Goal: Transaction & Acquisition: Purchase product/service

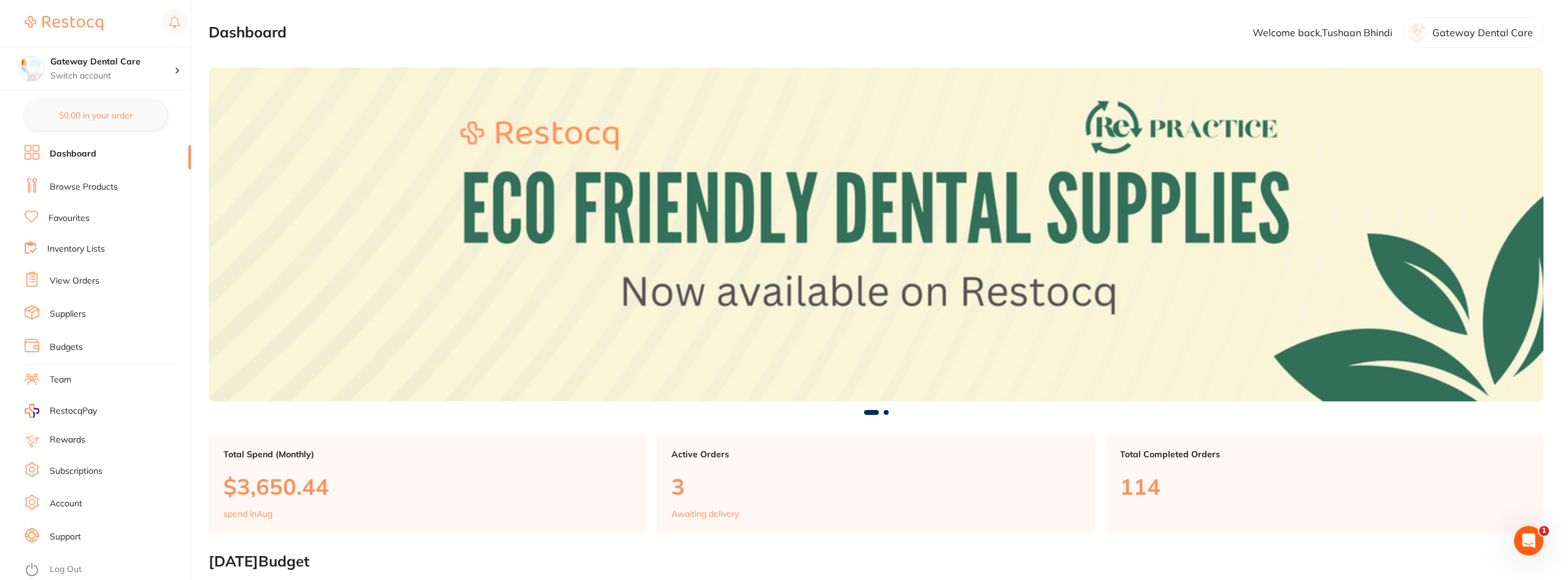
click at [375, 40] on section "Dashboard Welcome back, Tushaan Bhindi Gateway Dental Care" at bounding box center [876, 33] width 1335 height 31
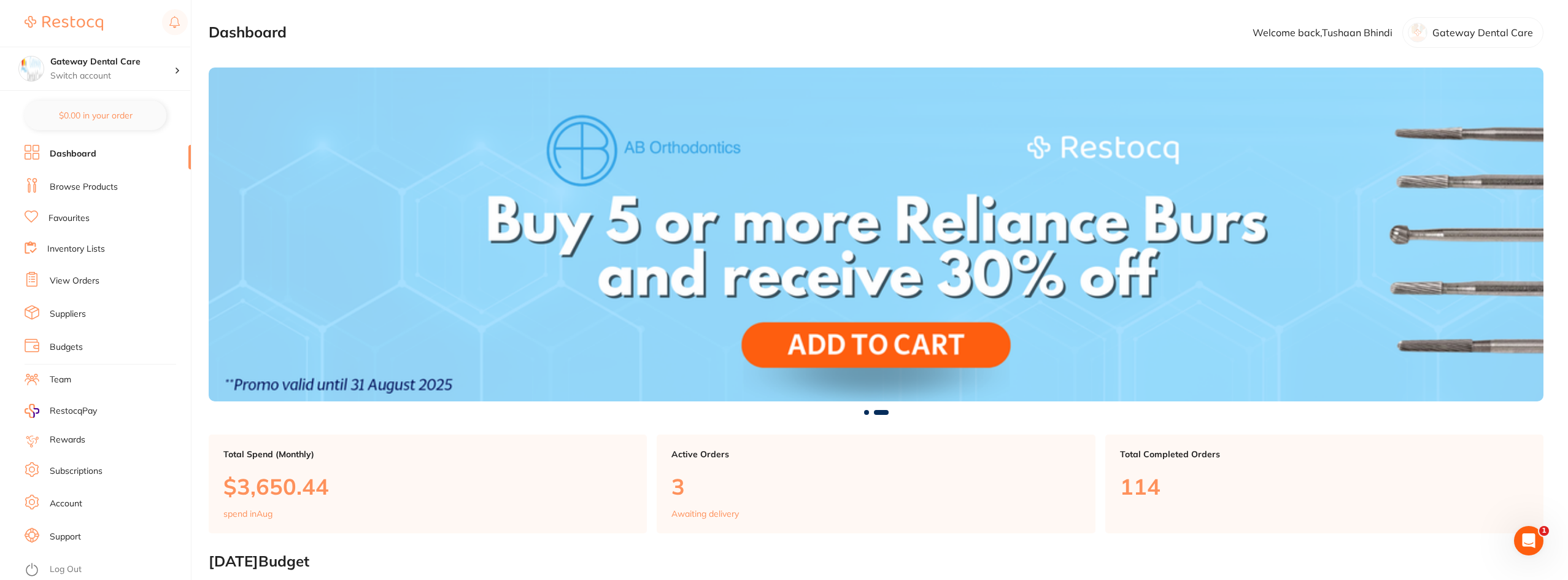
click at [89, 188] on link "Browse Products" at bounding box center [83, 187] width 69 height 13
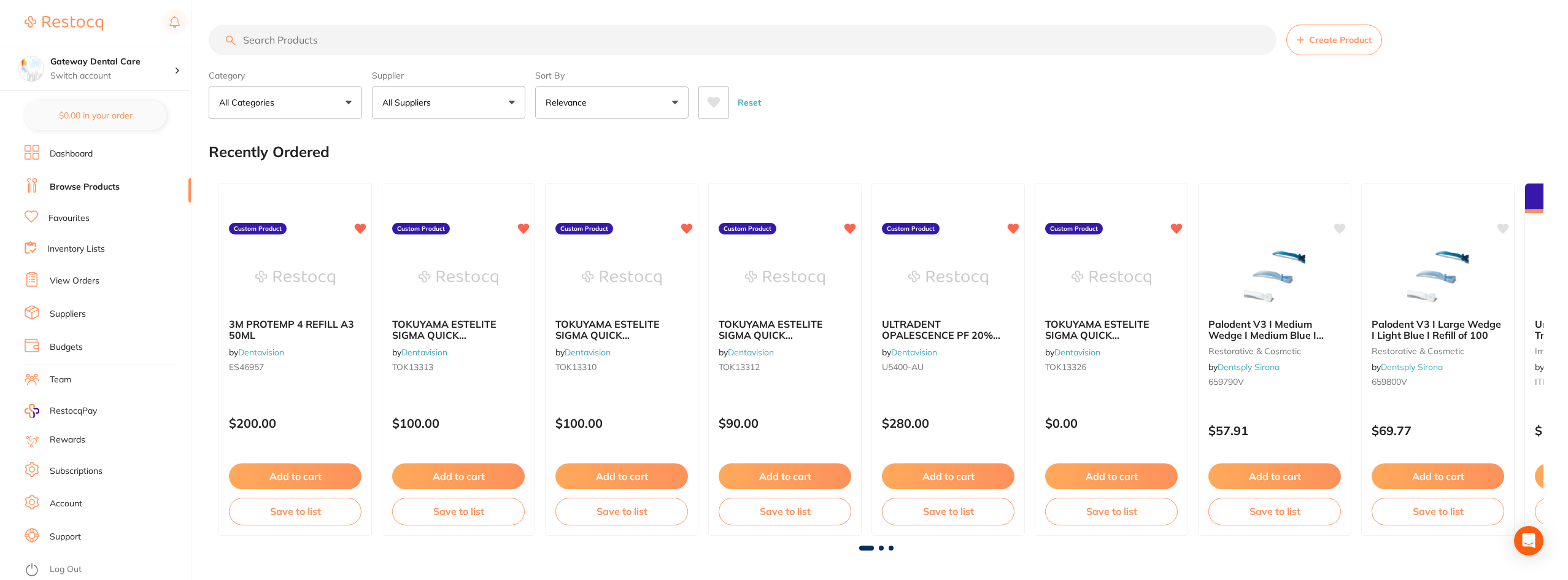
click at [364, 40] on input "search" at bounding box center [742, 40] width 1068 height 31
click at [364, 39] on input "search" at bounding box center [742, 40] width 1068 height 31
type input "detergent wipes"
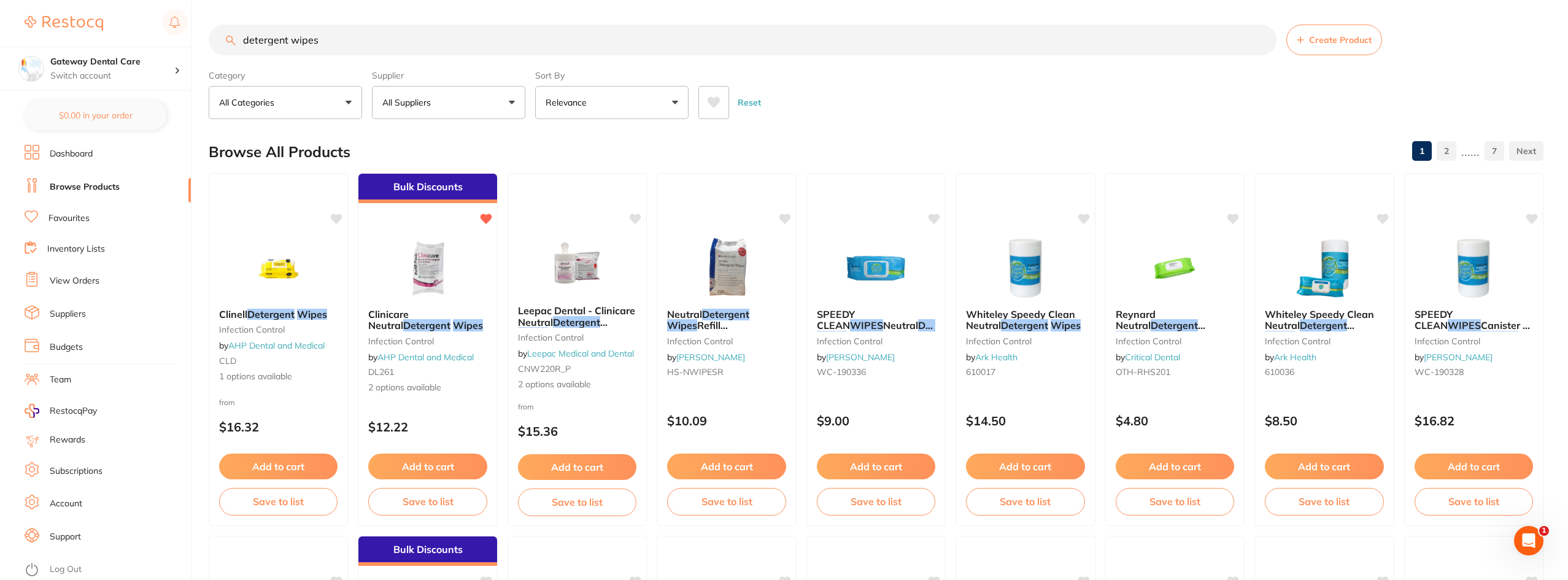
click at [453, 323] on em "Wipes" at bounding box center [468, 325] width 30 height 13
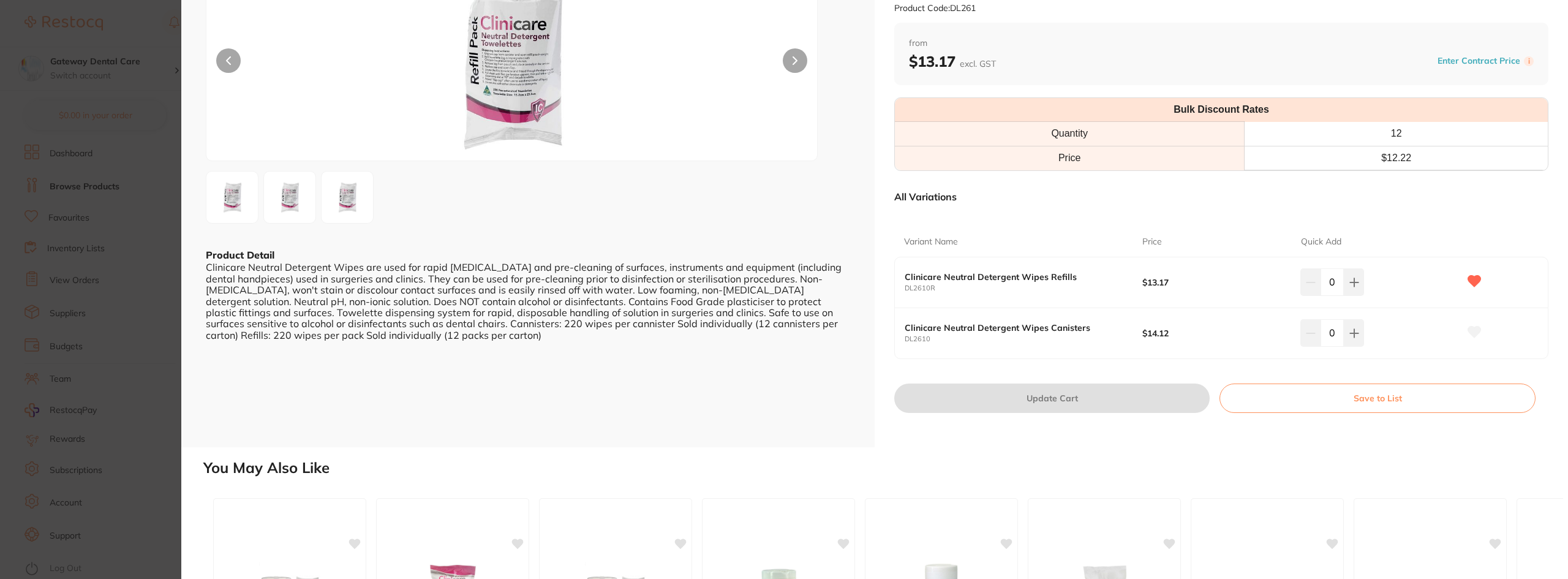
scroll to position [62, 0]
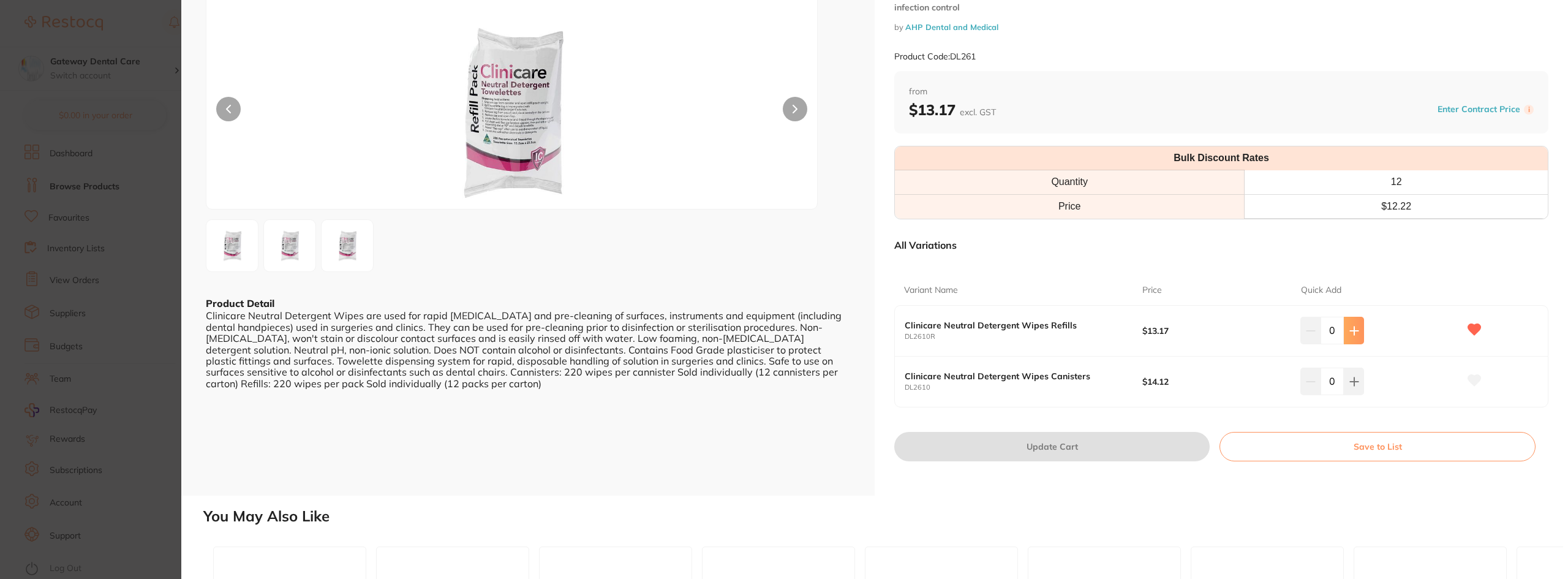
click at [1347, 322] on button at bounding box center [1354, 330] width 20 height 27
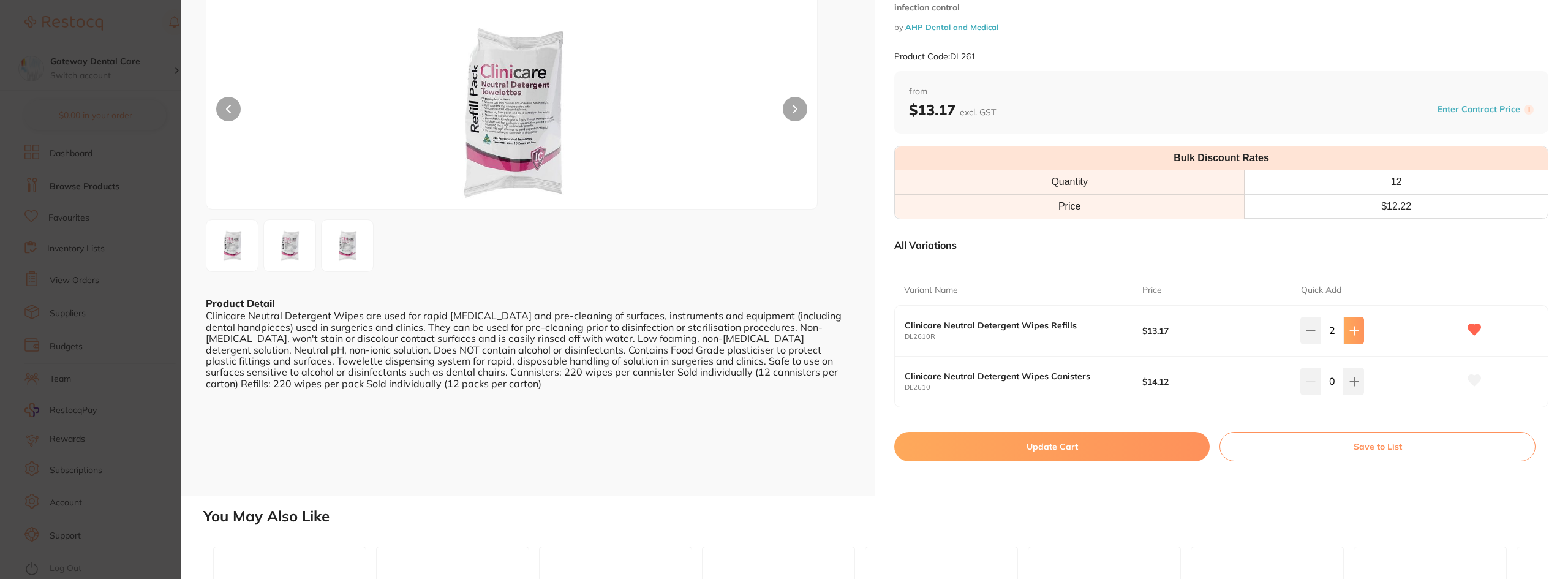
click at [1347, 322] on button at bounding box center [1354, 330] width 20 height 27
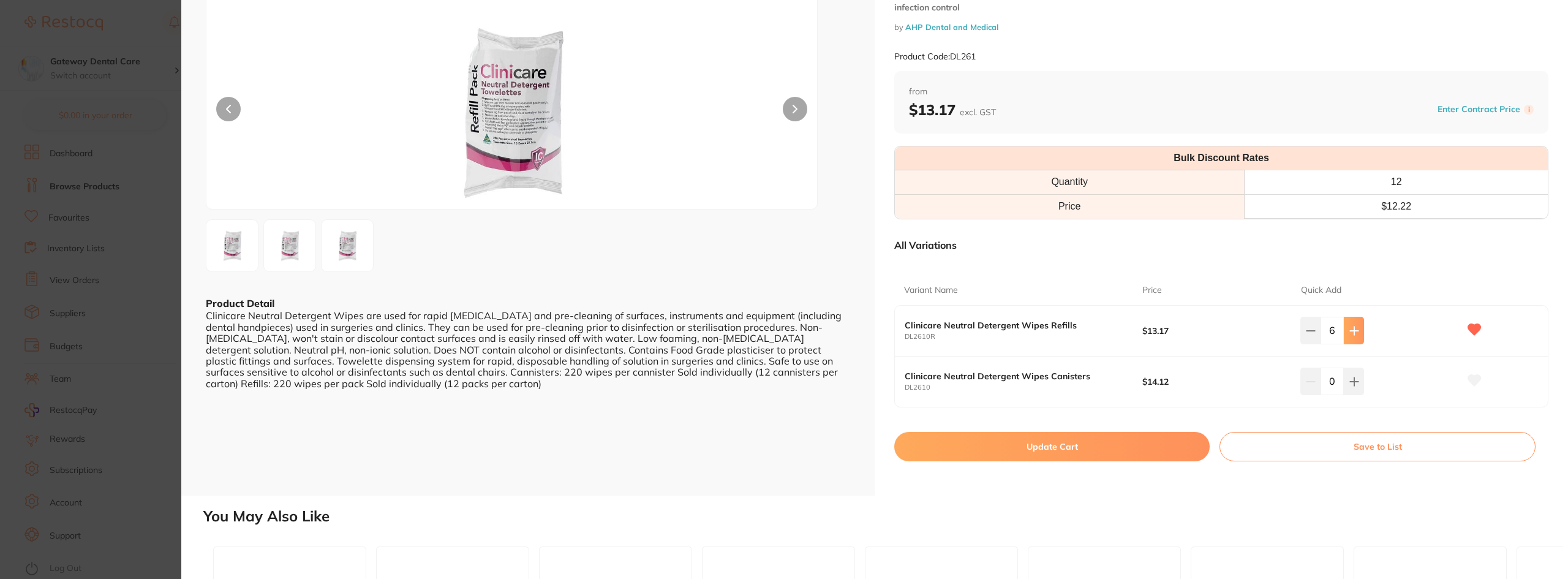
click at [1350, 331] on icon at bounding box center [1354, 331] width 8 height 8
click at [1350, 330] on icon at bounding box center [1354, 331] width 8 height 8
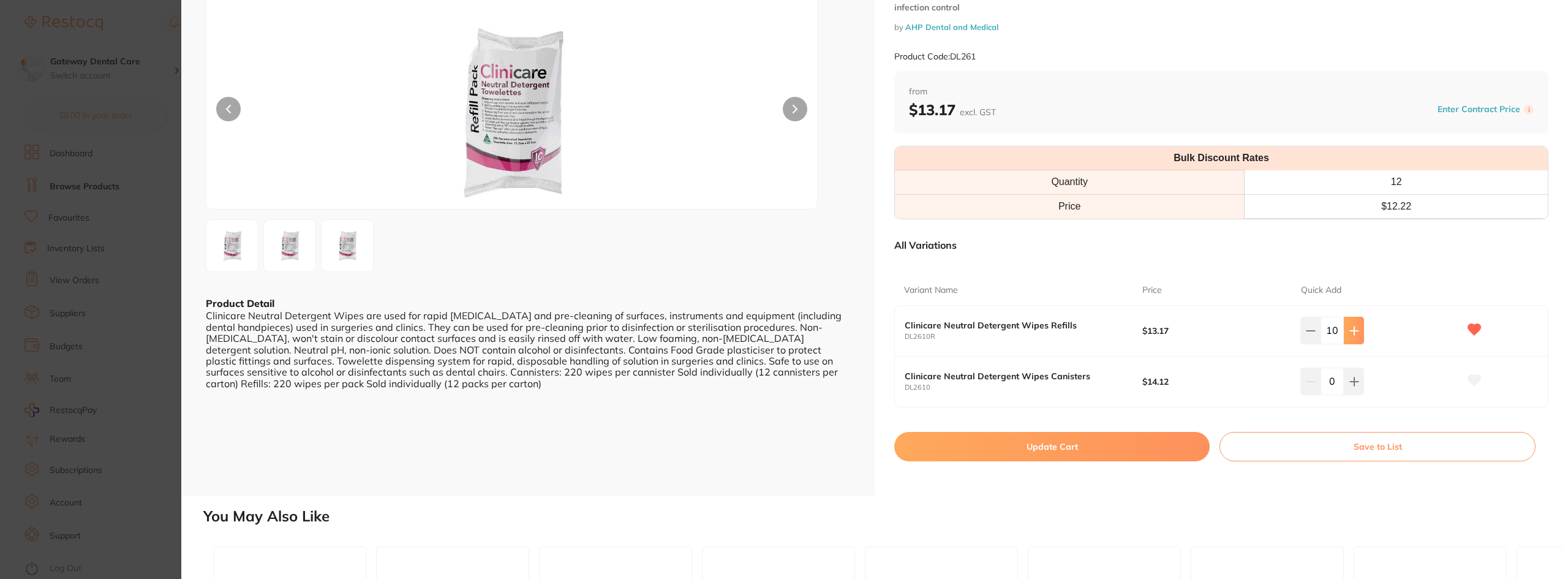
click at [1350, 330] on icon at bounding box center [1354, 331] width 8 height 8
type input "12"
click at [1054, 448] on button "Update Cart" at bounding box center [1051, 447] width 315 height 29
checkbox input "false"
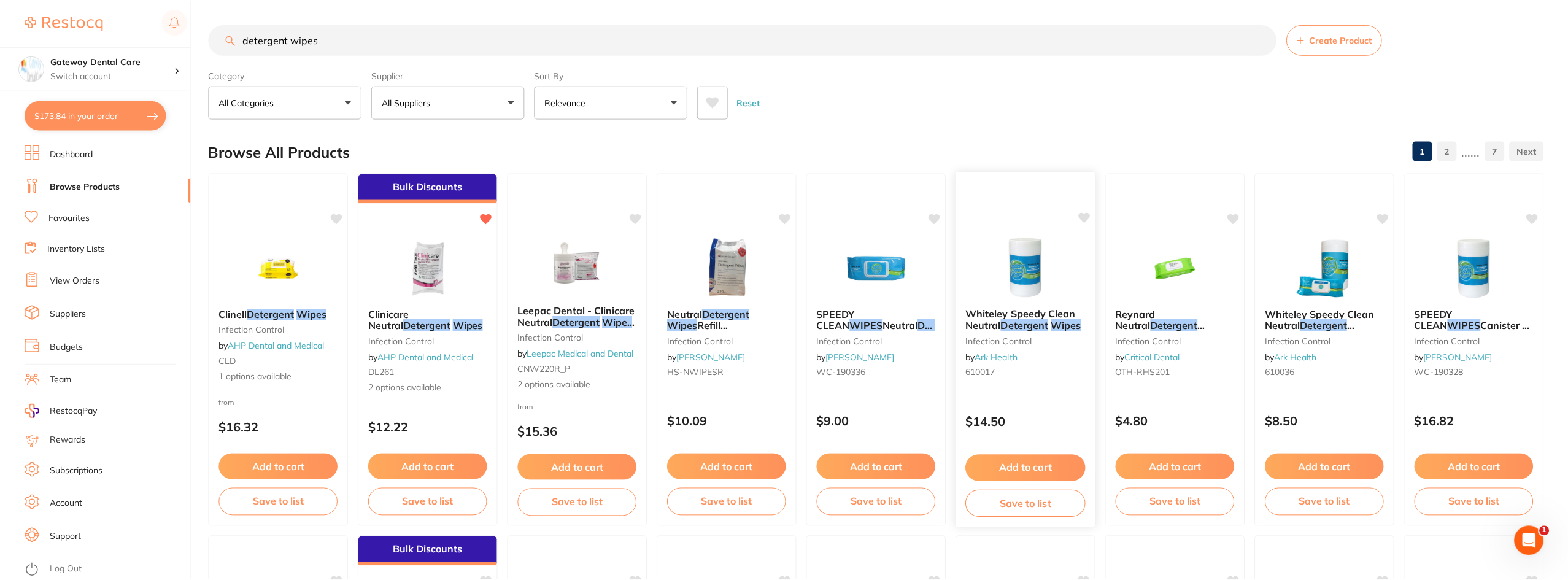
scroll to position [5, 0]
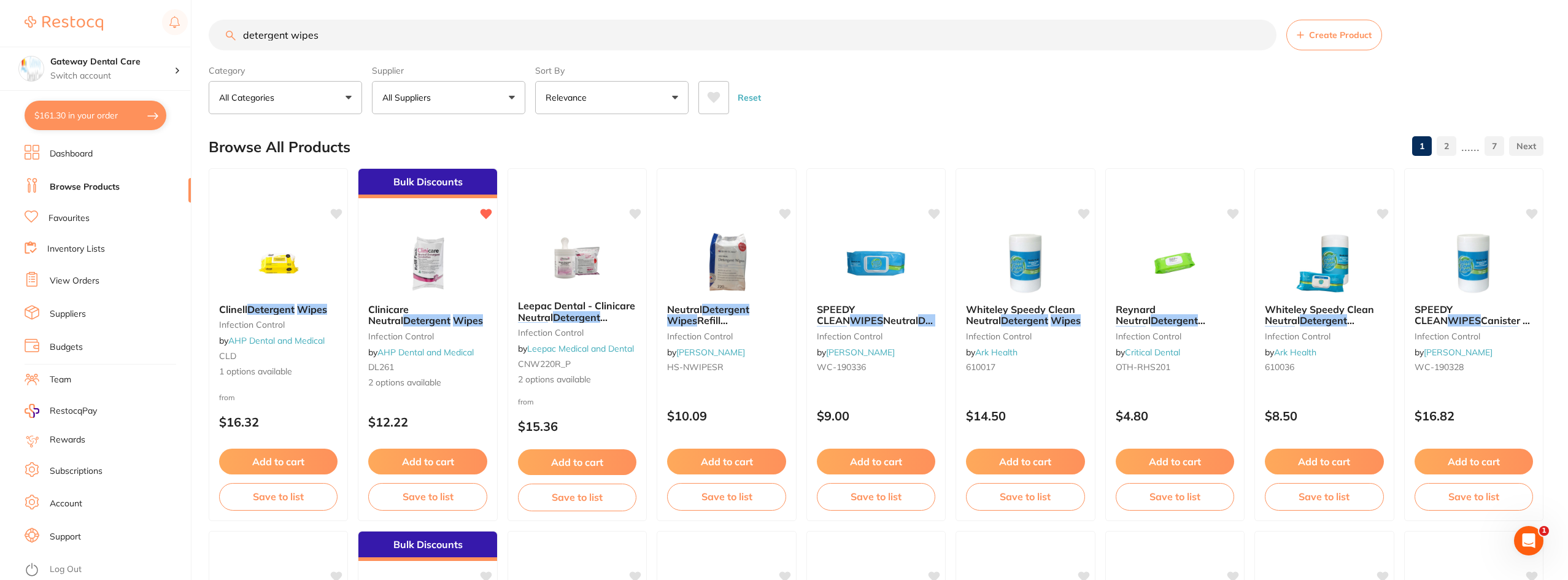
click at [1258, 33] on input "detergent wipes" at bounding box center [742, 35] width 1068 height 31
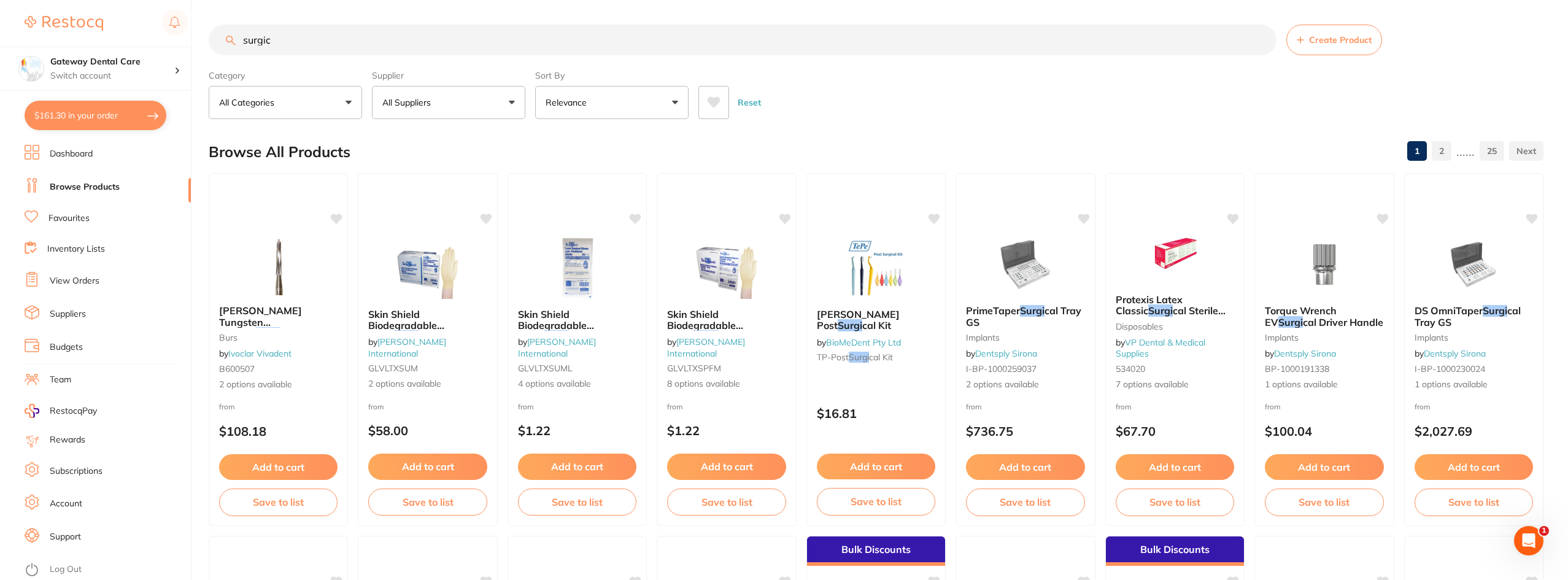
scroll to position [0, 0]
type input "surgical gloves"
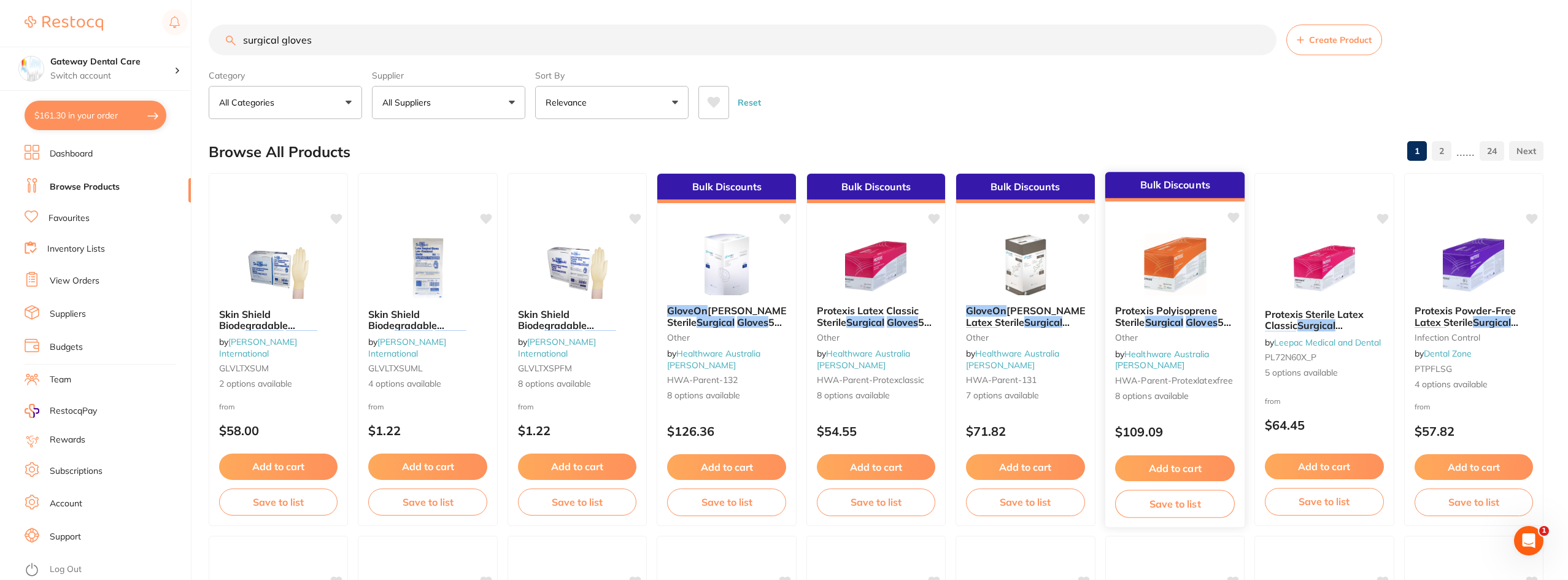
click at [1148, 295] on img at bounding box center [1174, 264] width 80 height 62
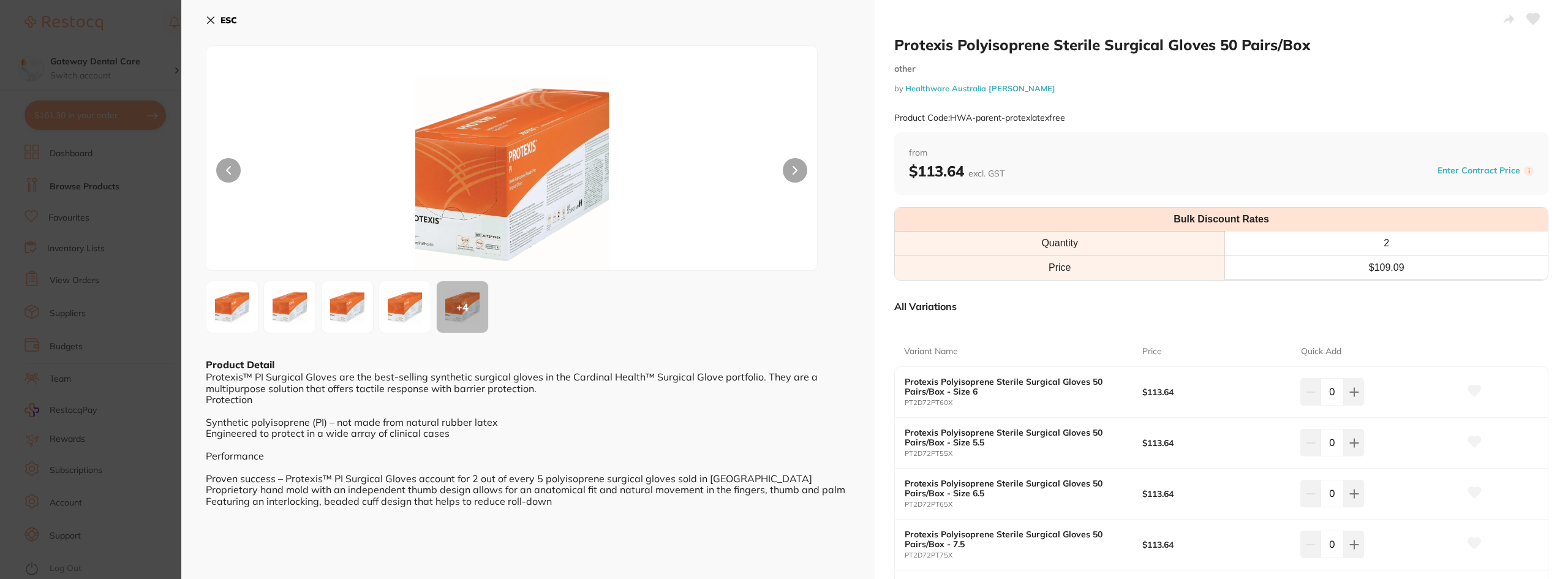
click at [135, 291] on section "Protexis Polyisoprene Sterile Surgical Gloves 50 Pairs/Box other by Healthware …" at bounding box center [784, 290] width 1568 height 579
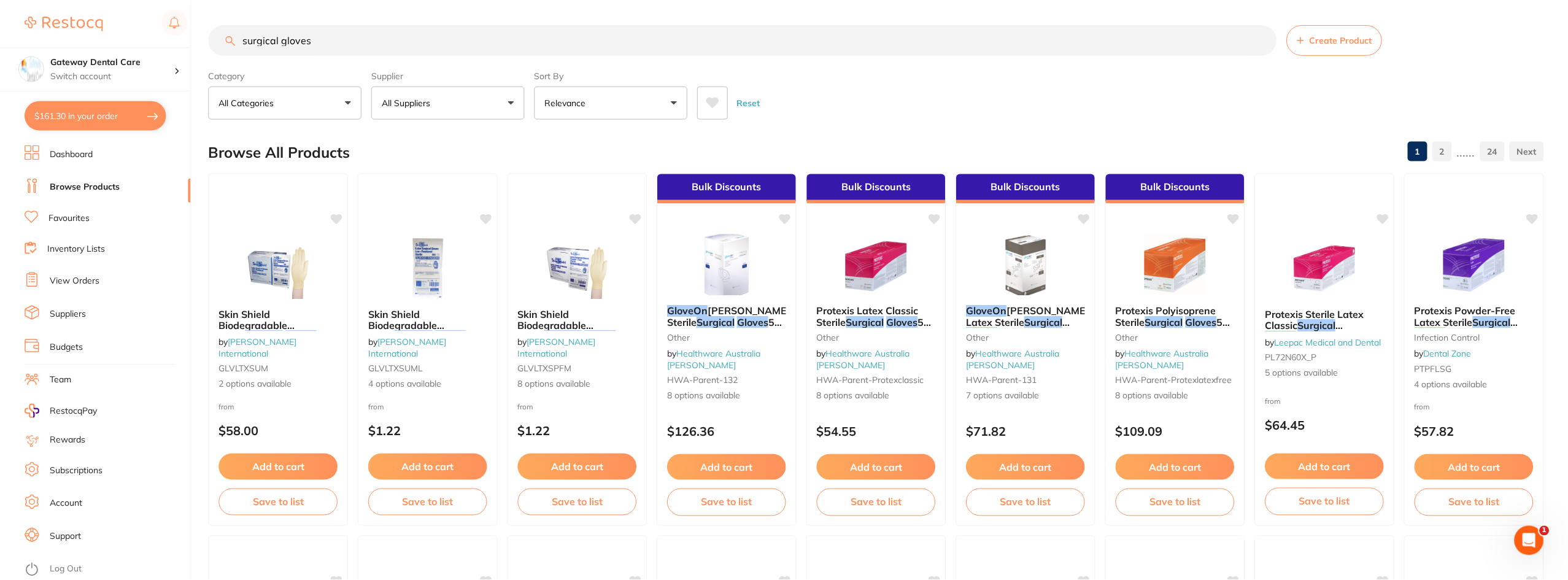
scroll to position [1, 0]
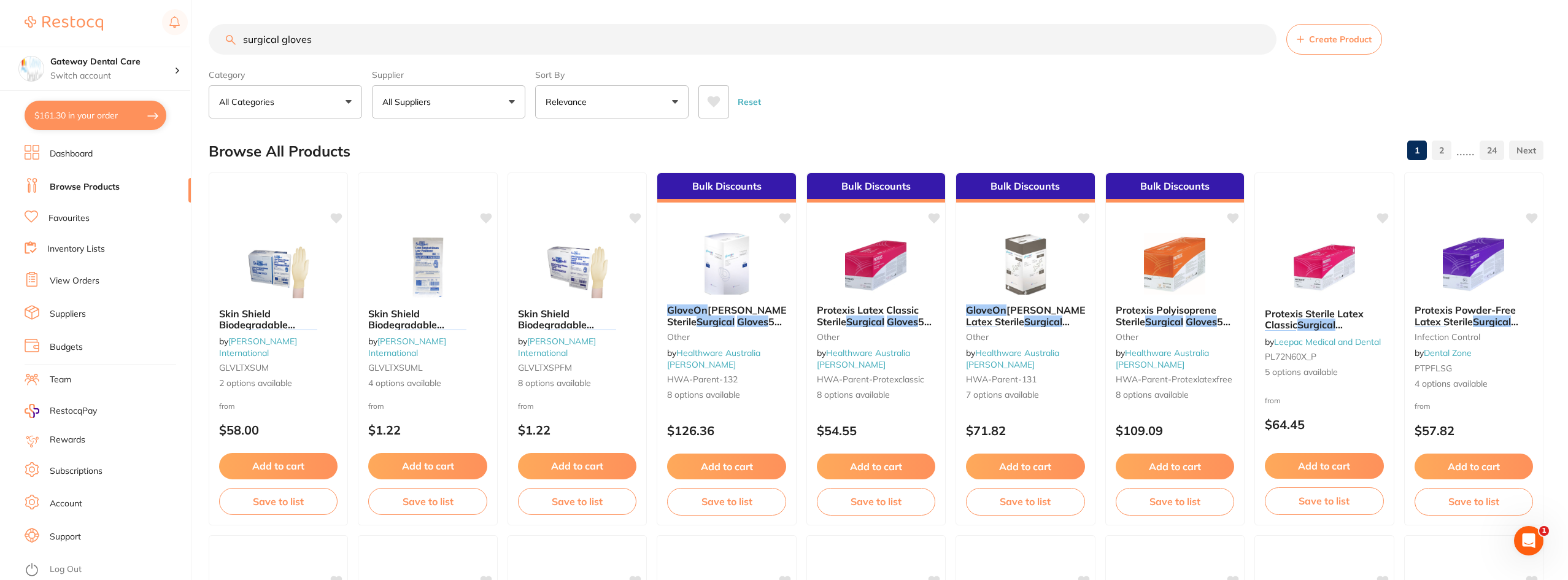
click at [448, 92] on button "All Suppliers" at bounding box center [448, 102] width 154 height 33
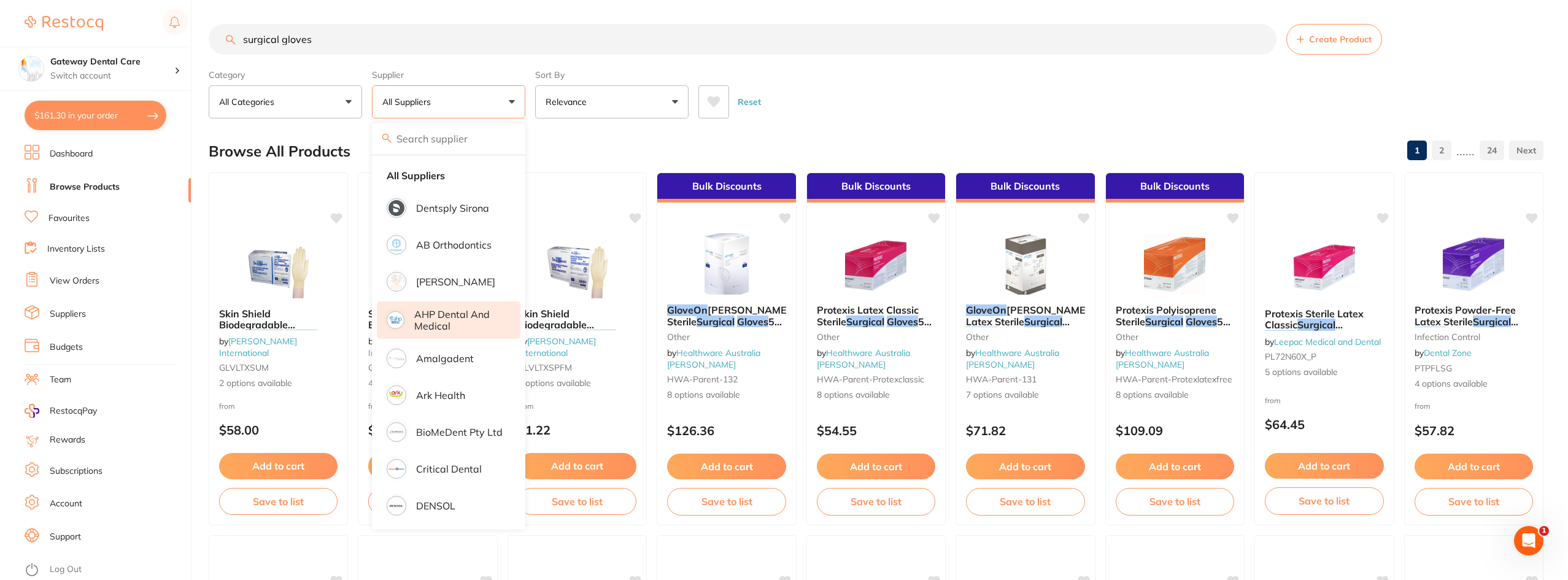
click at [446, 303] on li "AHP Dental and Medical" at bounding box center [448, 320] width 144 height 38
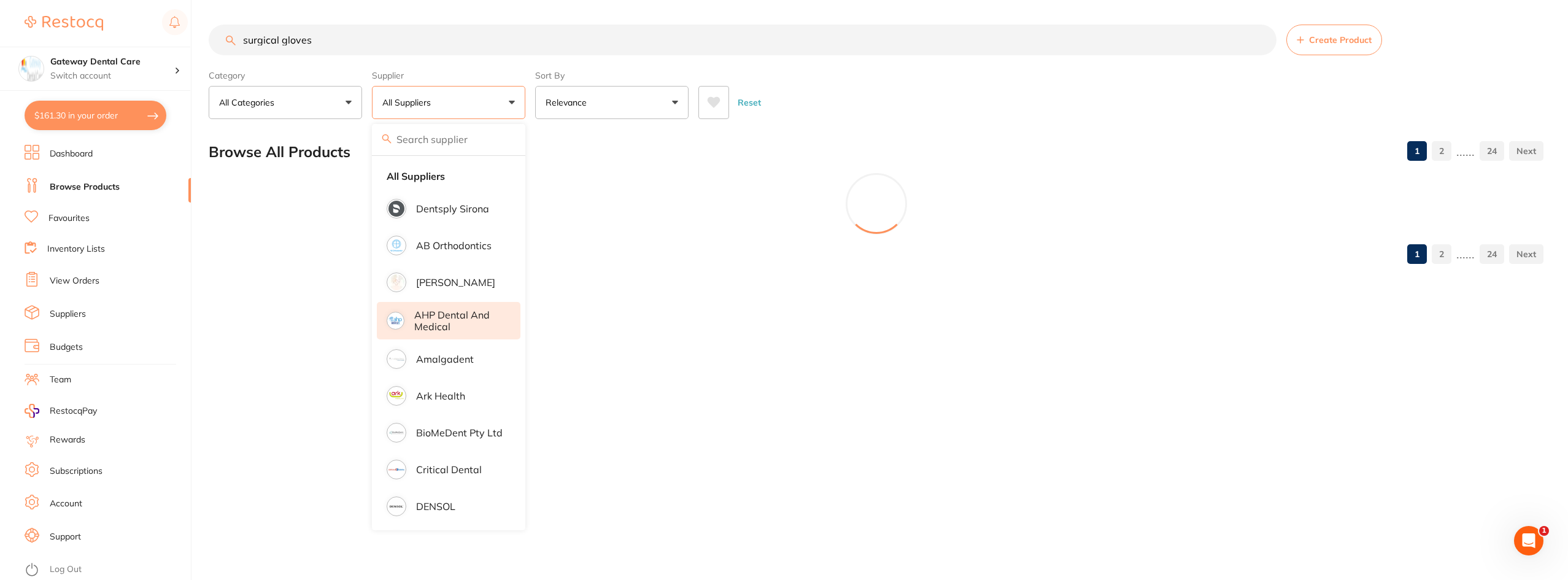
scroll to position [0, 0]
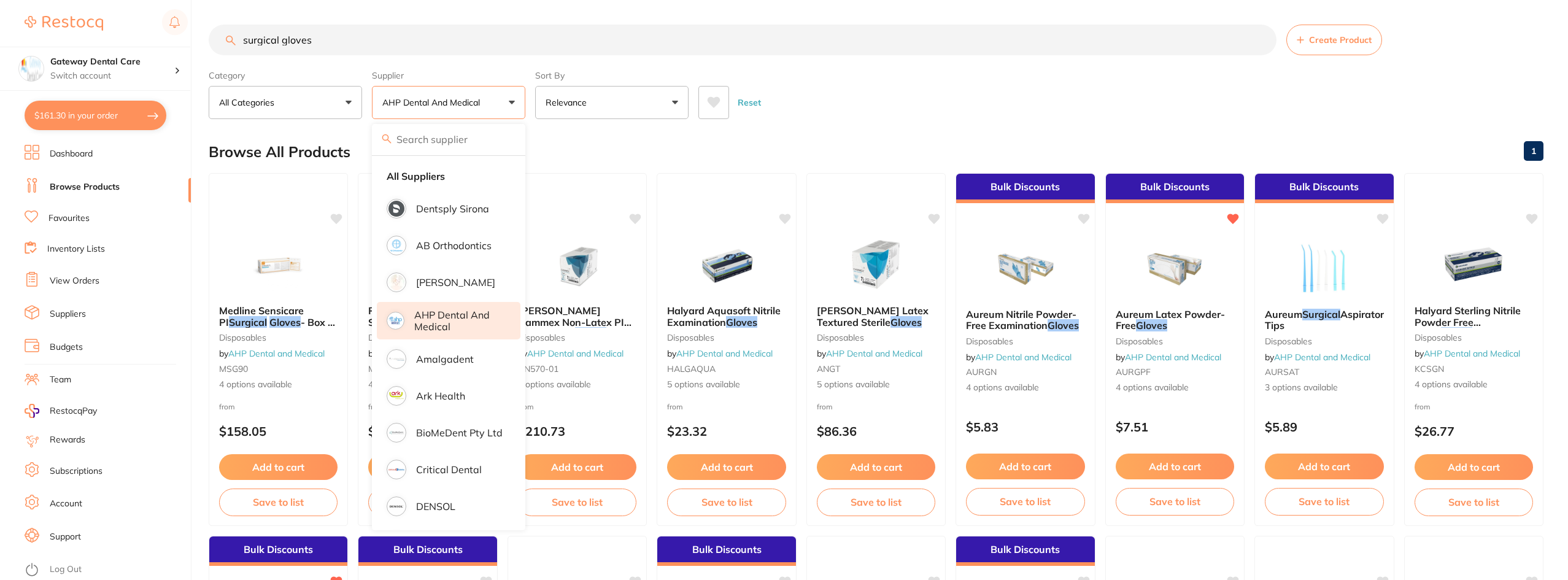
click at [908, 104] on div "Reset" at bounding box center [1116, 98] width 835 height 43
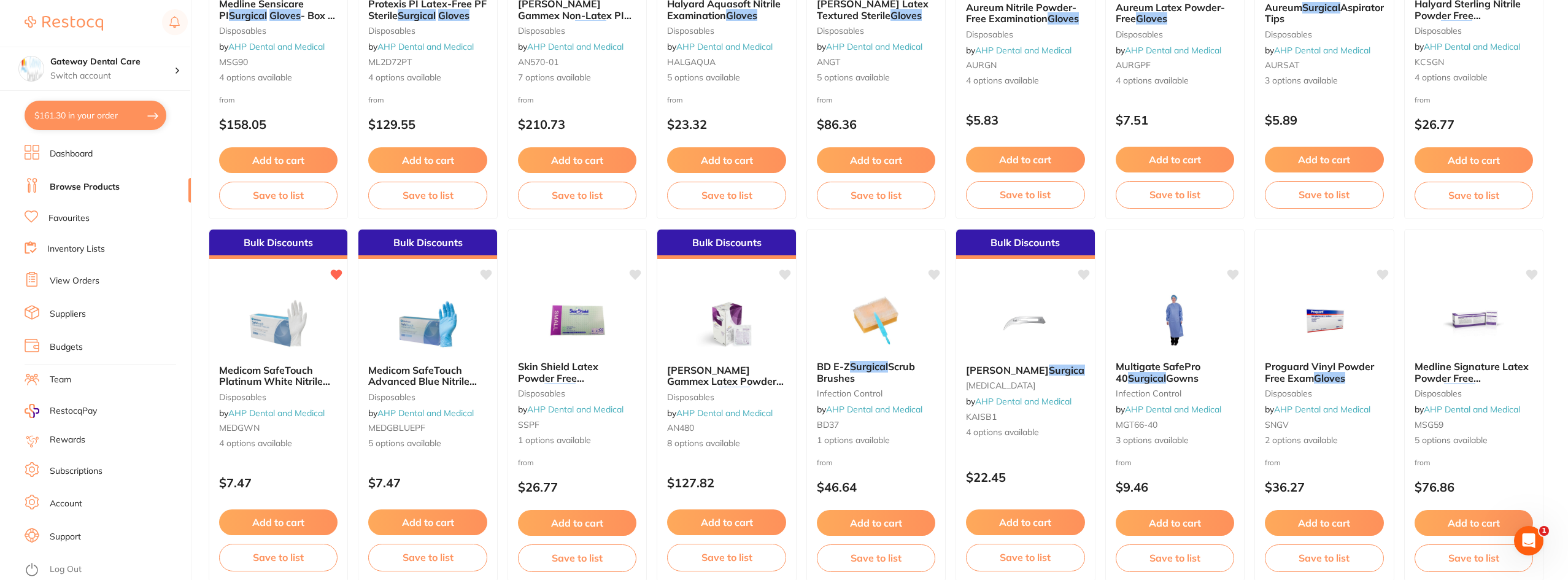
scroll to position [62, 0]
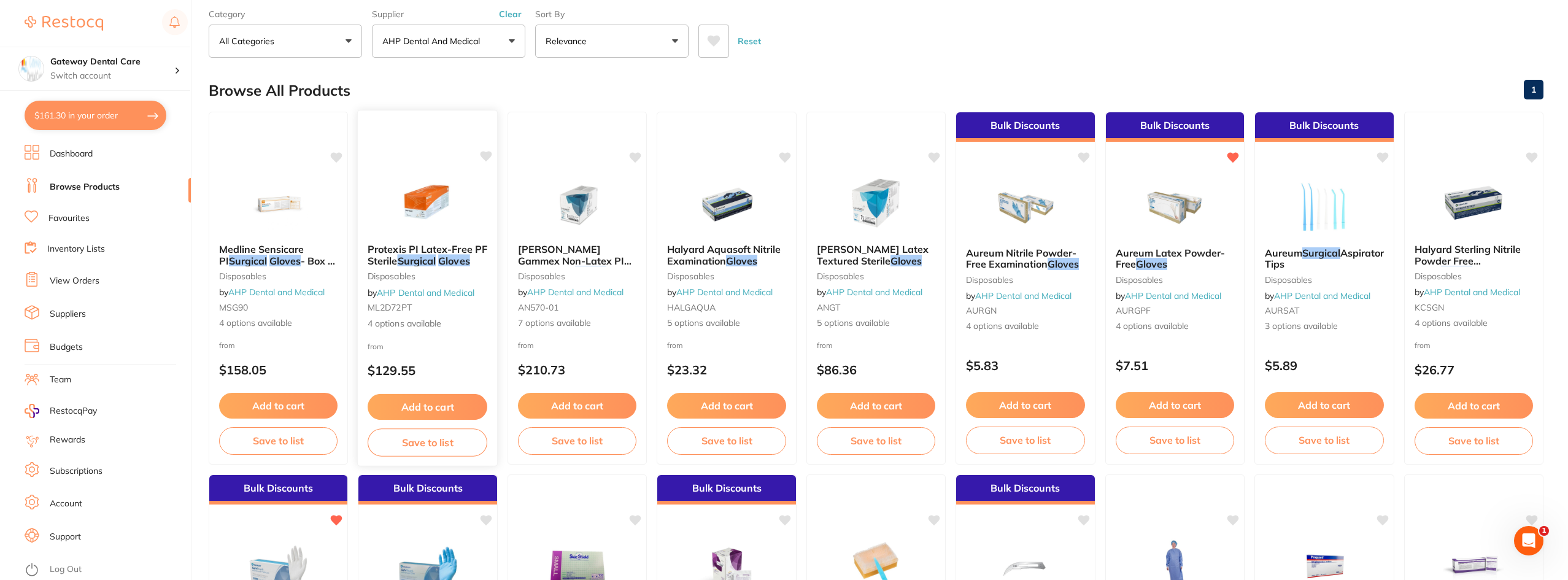
click at [421, 251] on span "Protexis PI Latex-Free PF Sterile" at bounding box center [427, 255] width 120 height 24
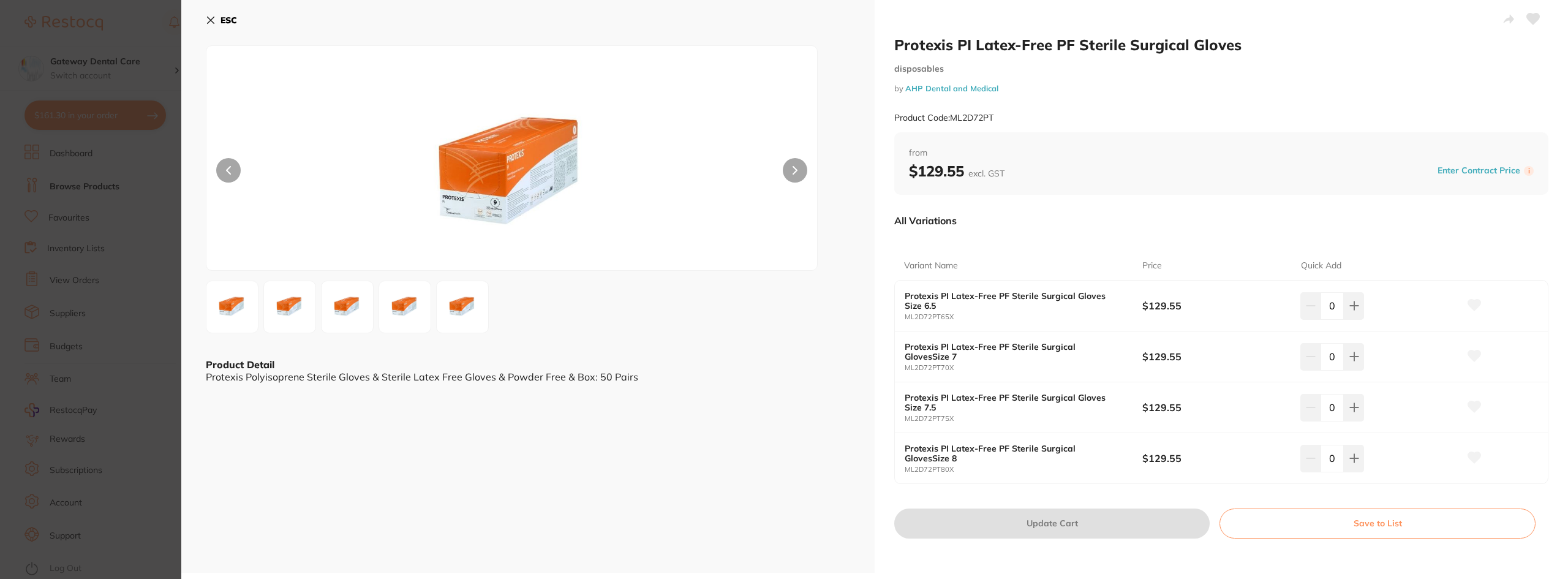
click at [797, 179] on button at bounding box center [795, 170] width 24 height 24
click at [1347, 319] on button at bounding box center [1354, 306] width 20 height 27
type input "1"
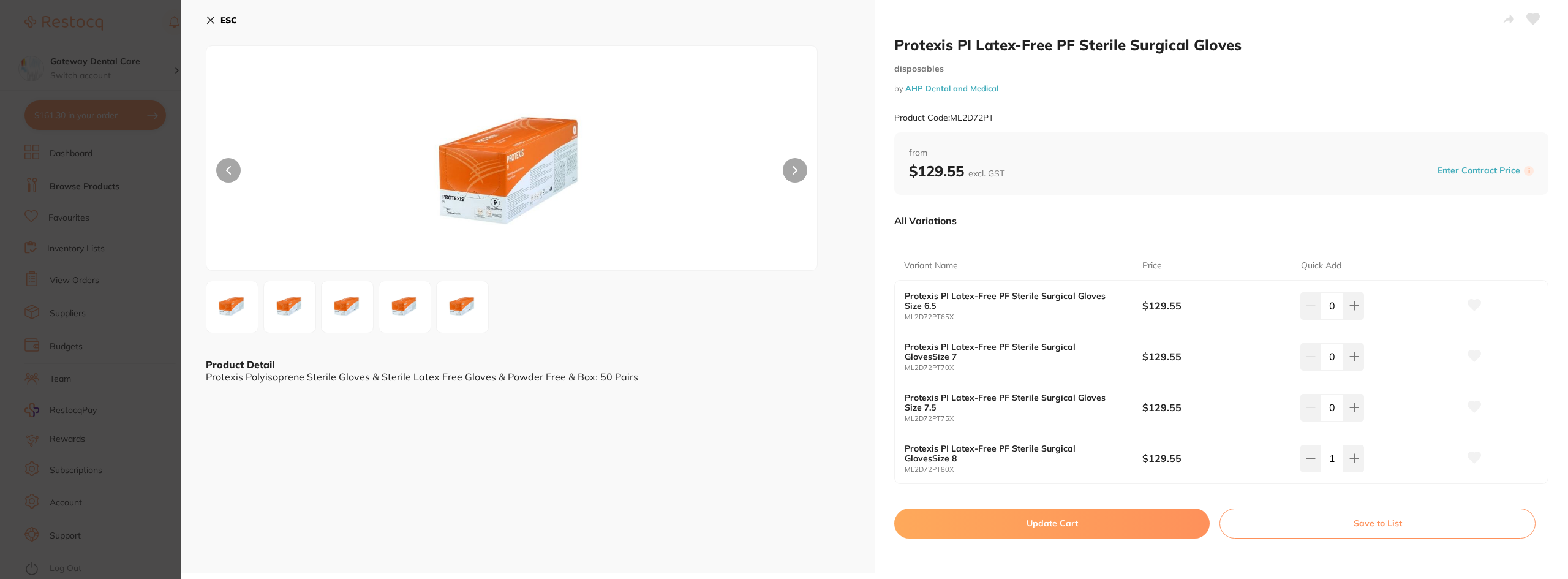
click at [1155, 517] on button "Update Cart" at bounding box center [1051, 523] width 315 height 29
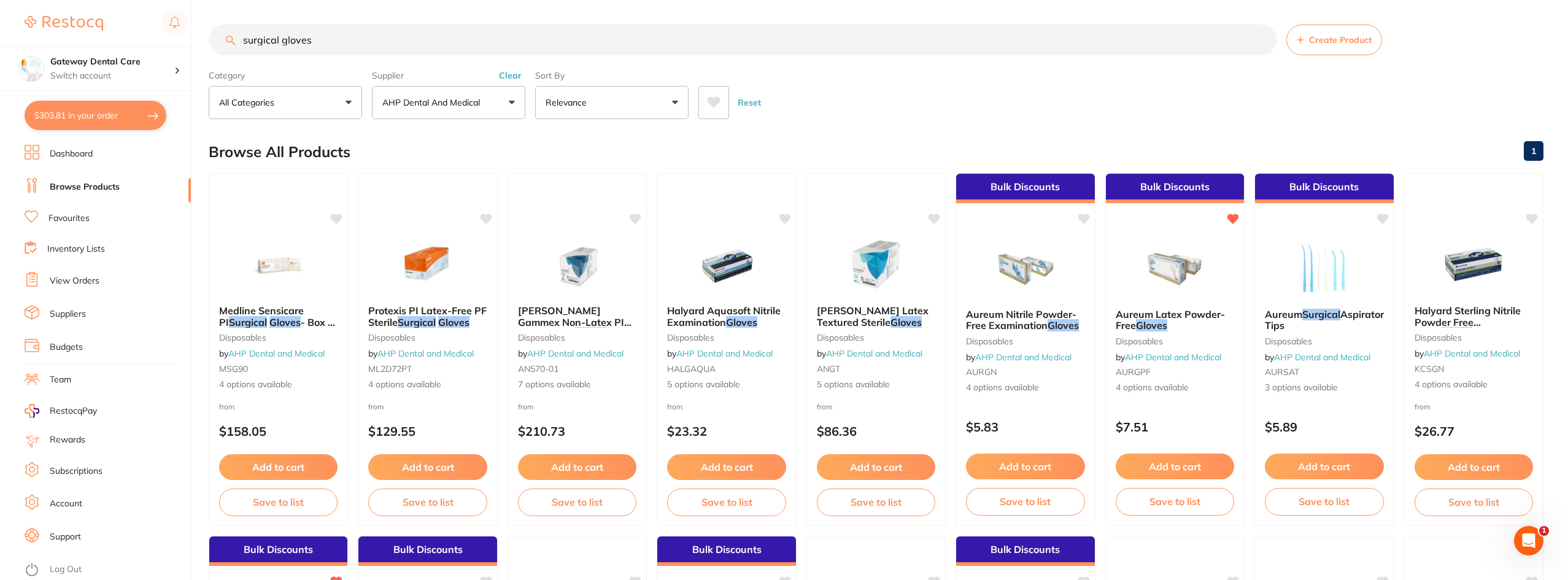
click at [1263, 39] on input "surgical gloves" at bounding box center [742, 40] width 1068 height 31
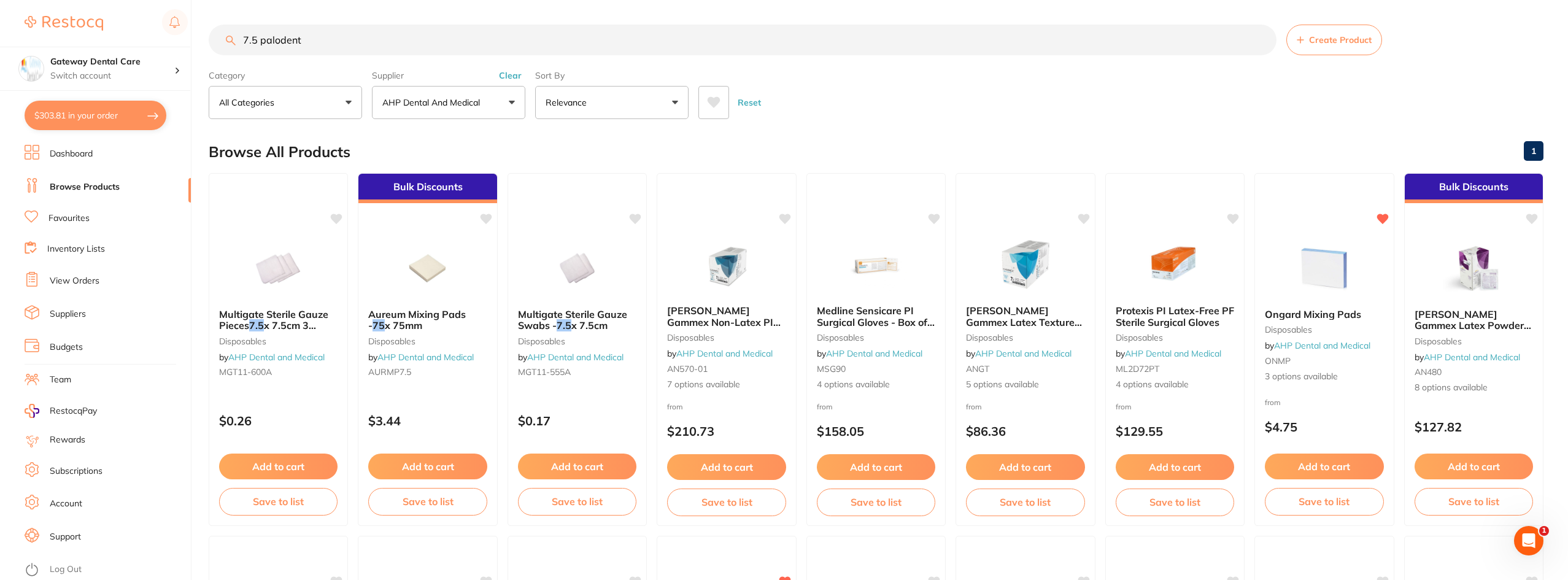
type input "7.5 palodent"
click at [468, 101] on p "AHP Dental and Medical" at bounding box center [434, 102] width 102 height 13
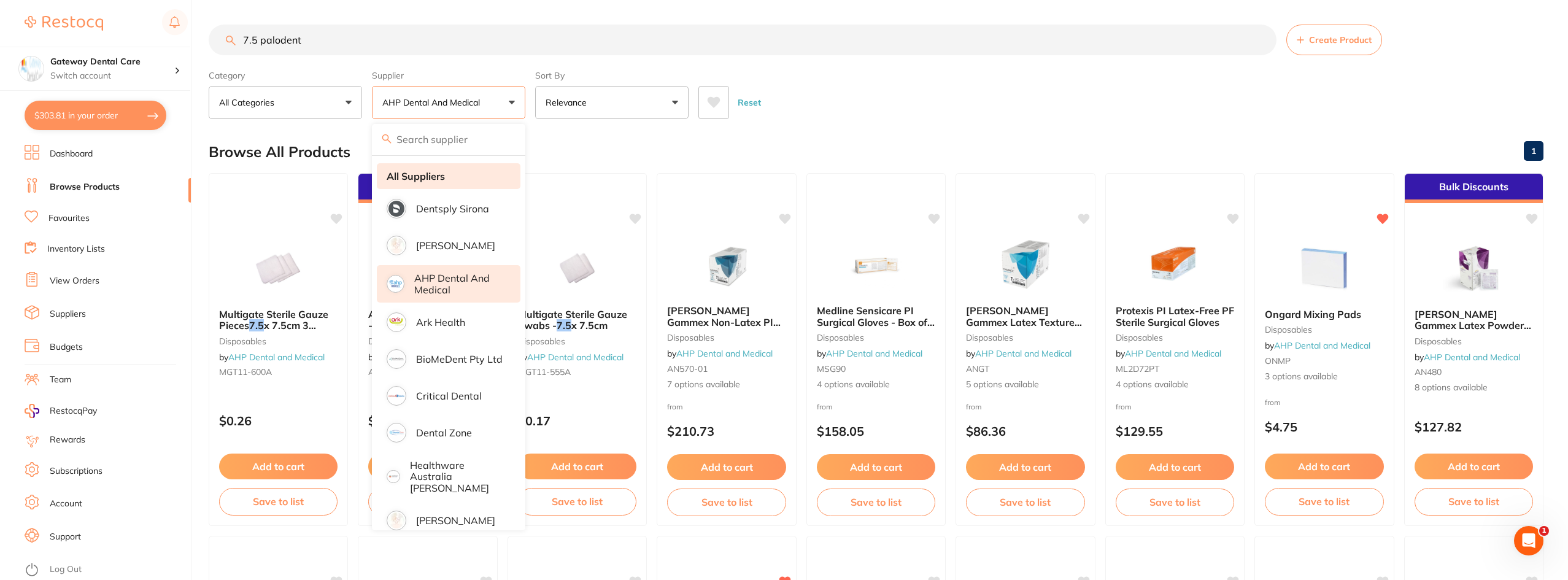
click at [462, 173] on li "All Suppliers" at bounding box center [448, 176] width 144 height 26
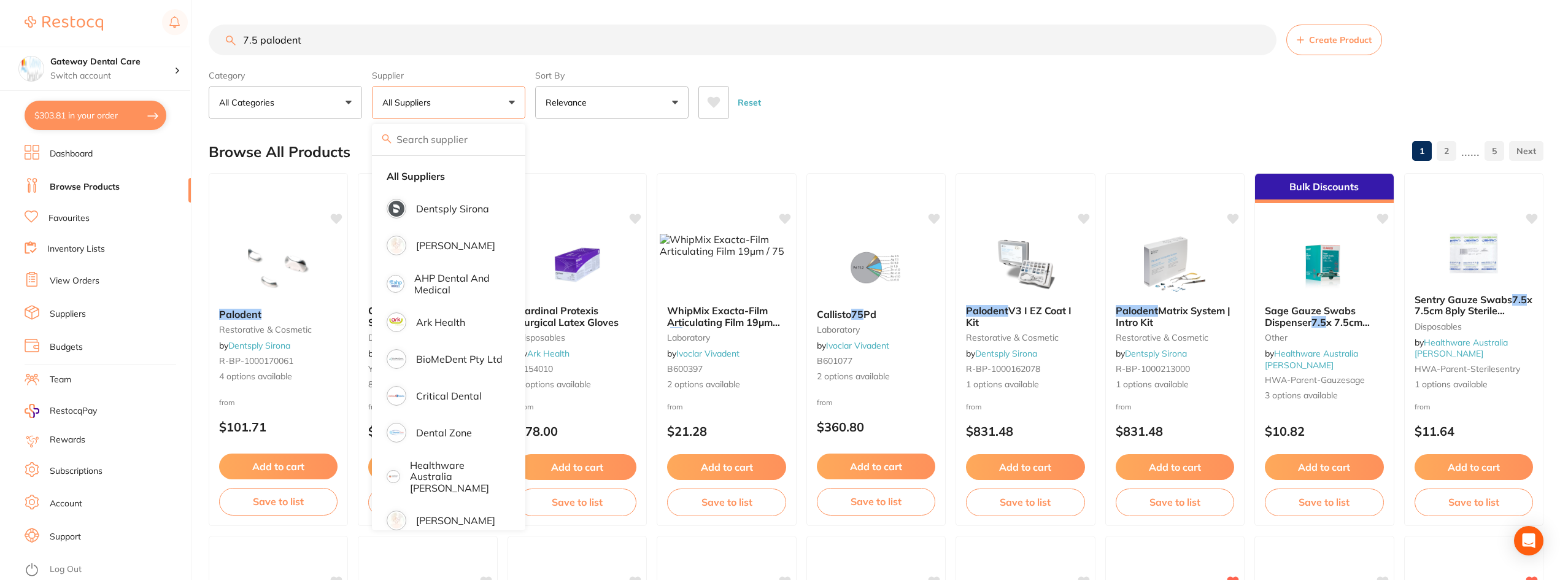
click at [532, 40] on input "7.5 palodent" at bounding box center [742, 40] width 1068 height 31
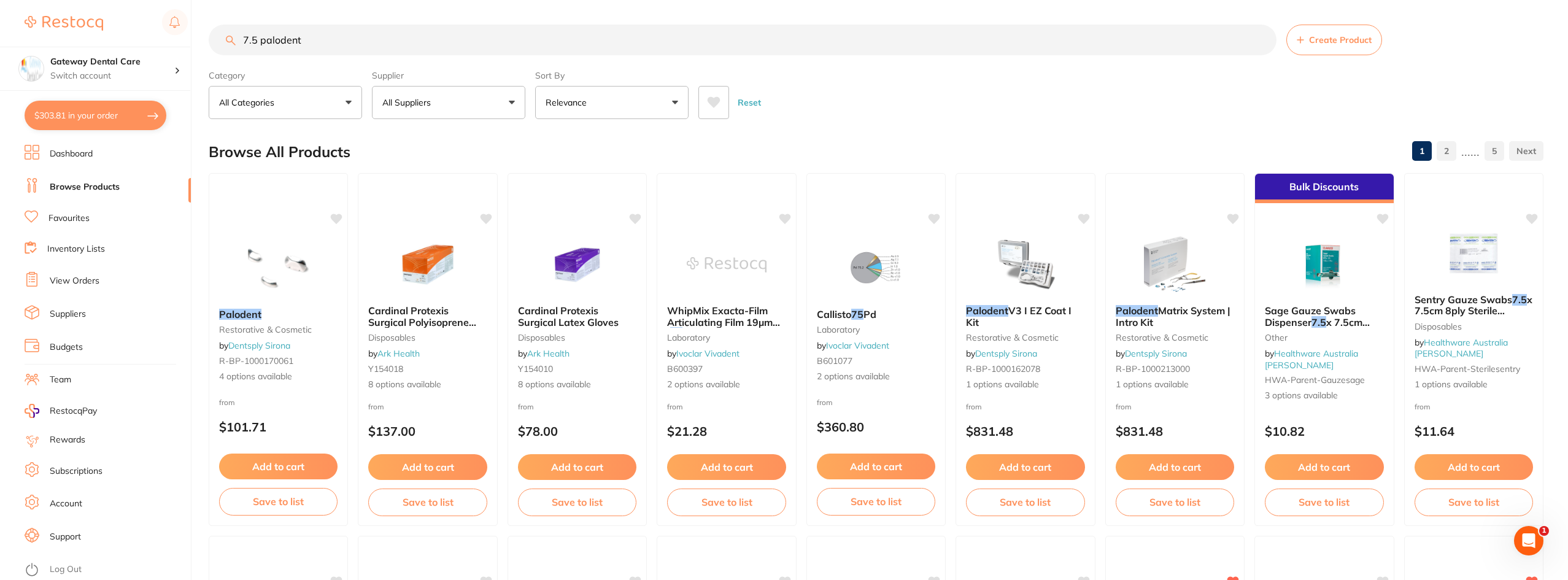
click at [1262, 39] on input "7.5 palodent" at bounding box center [742, 40] width 1068 height 31
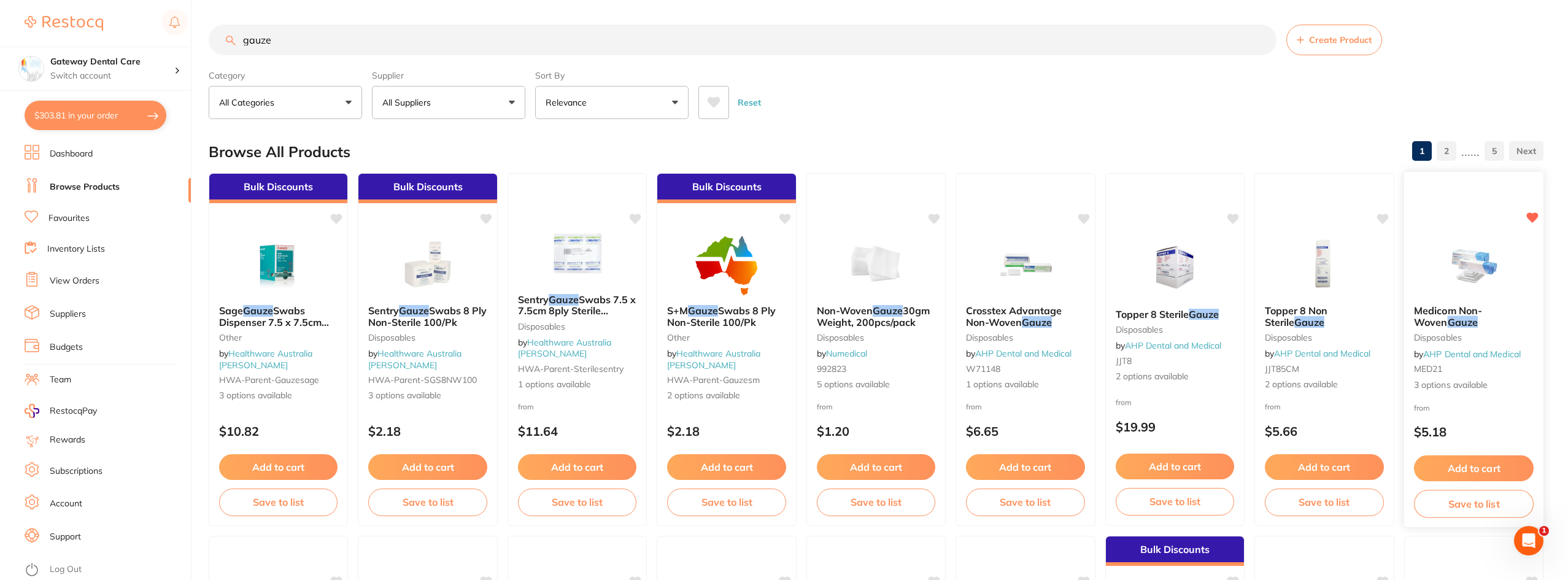
type input "gauze"
click at [1470, 308] on span "Medicom Non-Woven" at bounding box center [1447, 316] width 69 height 24
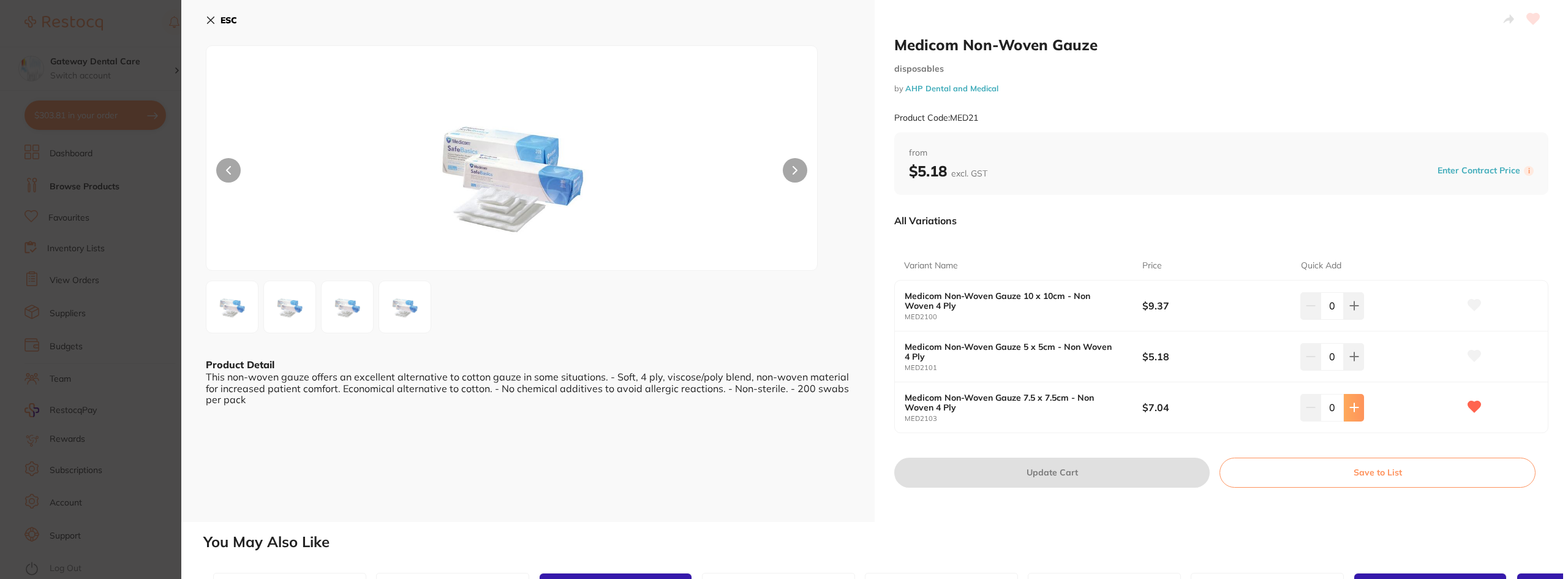
click at [1358, 319] on button at bounding box center [1354, 306] width 20 height 27
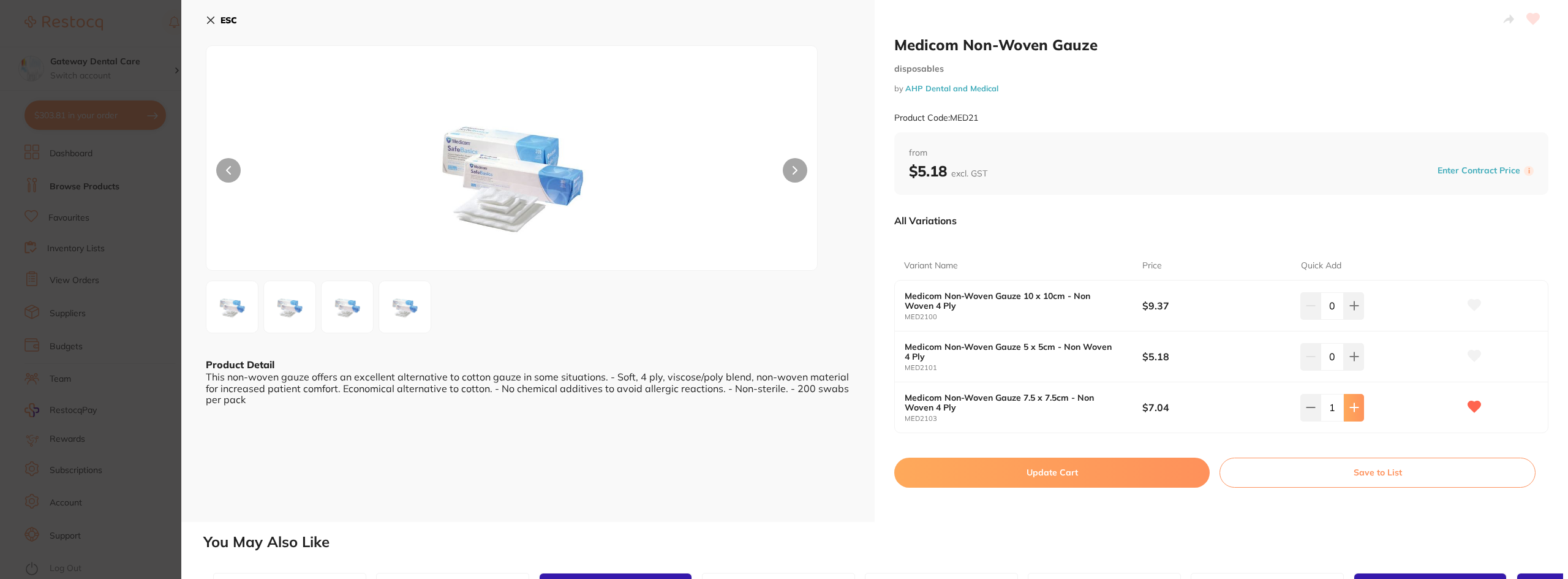
click at [1358, 319] on button at bounding box center [1354, 306] width 20 height 27
type input "2"
click at [1032, 467] on button "Update Cart" at bounding box center [1051, 472] width 315 height 29
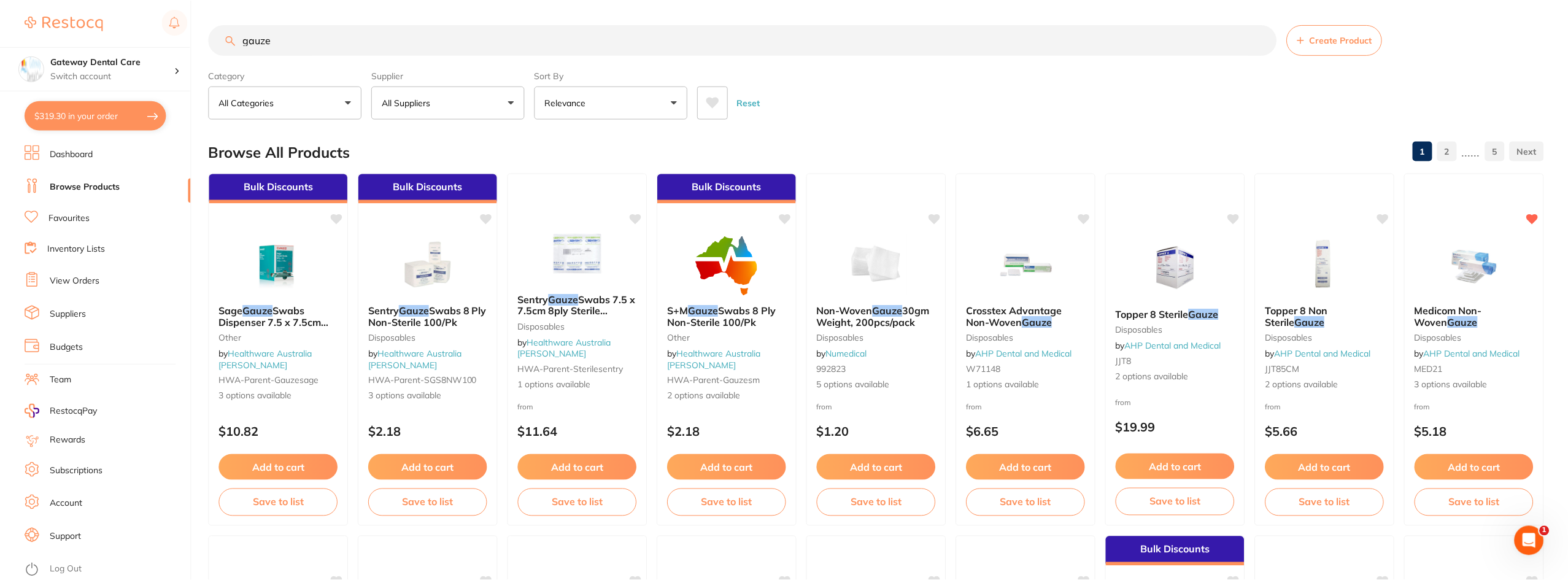
scroll to position [2, 0]
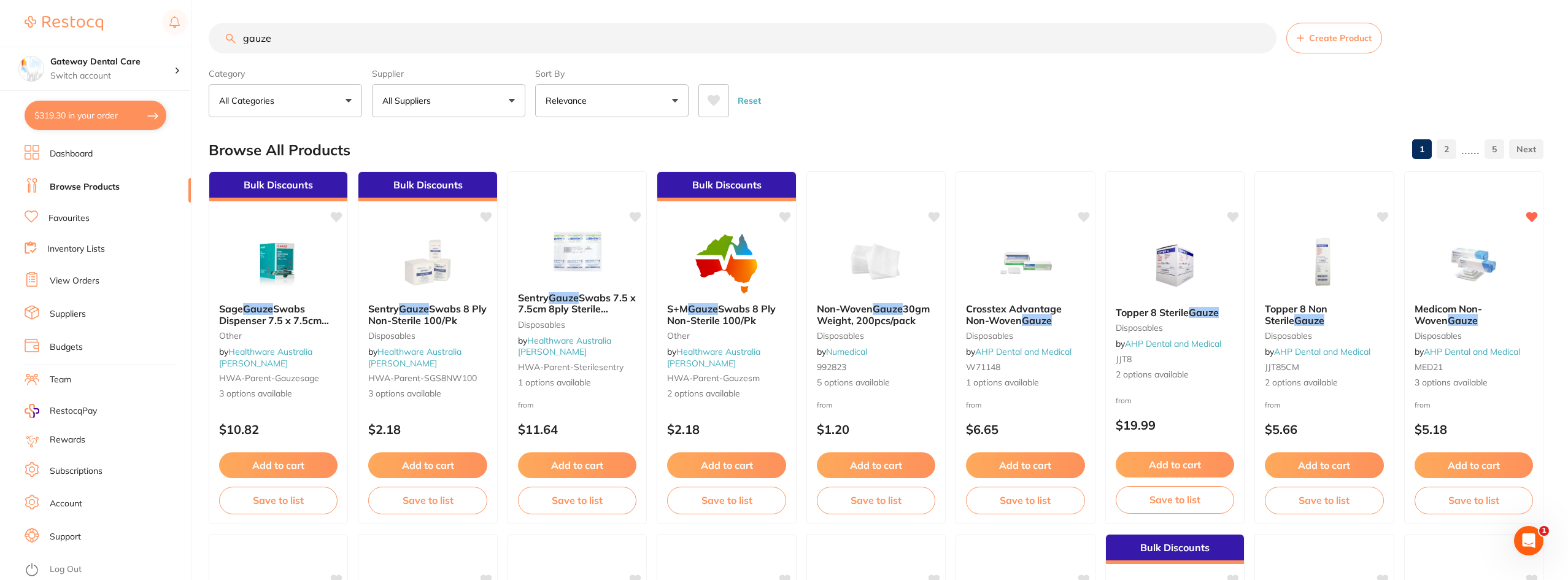
click at [1262, 40] on input "gauze" at bounding box center [742, 39] width 1068 height 31
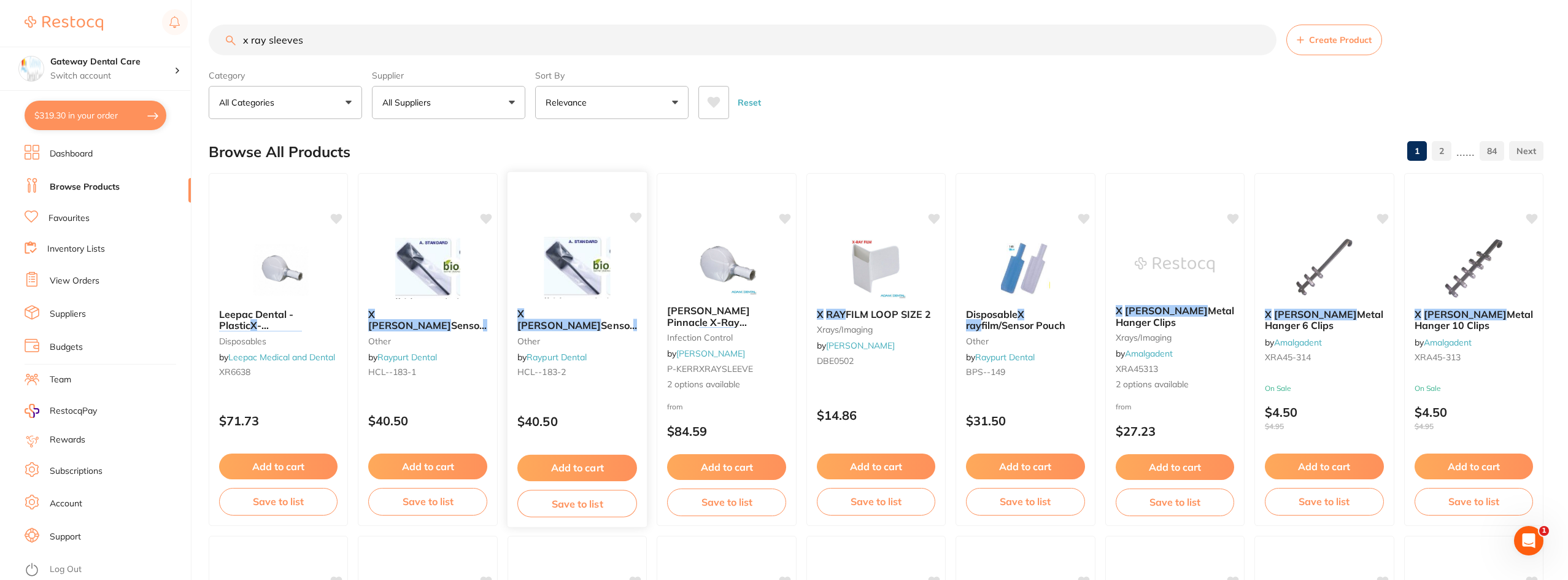
scroll to position [0, 0]
type input "x ray sleeves"
click at [469, 111] on button "All Suppliers" at bounding box center [448, 102] width 154 height 33
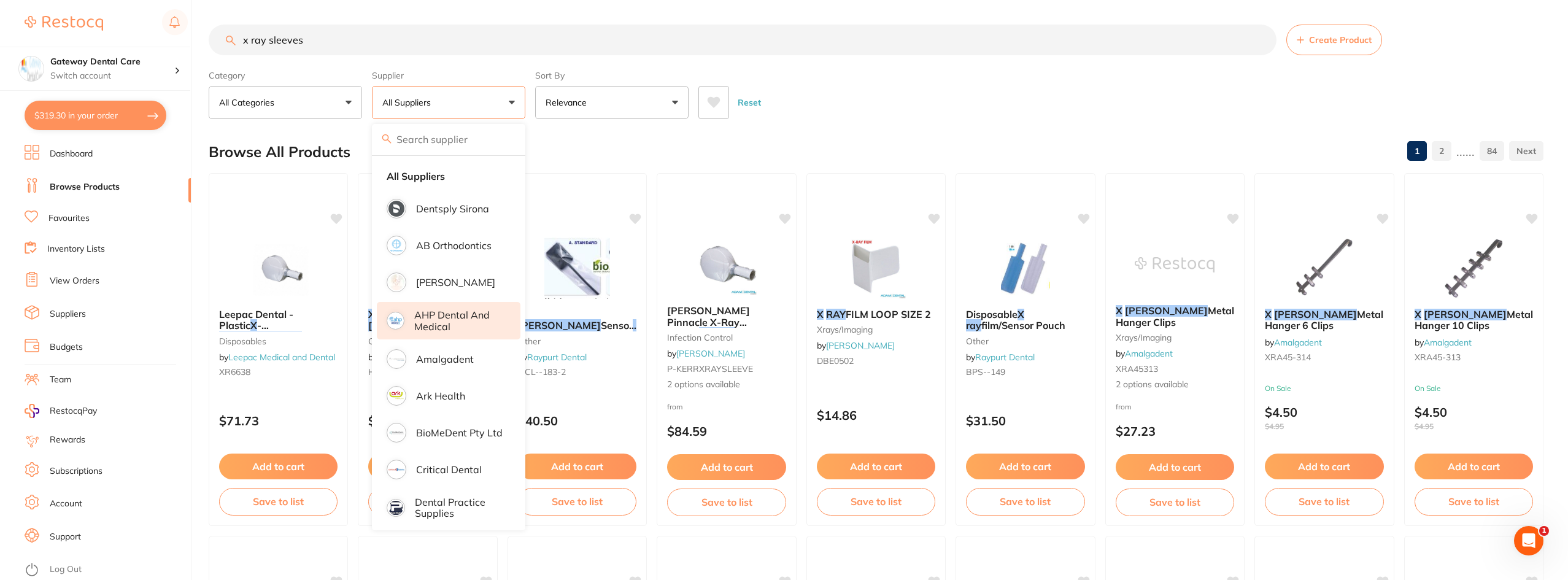
click at [462, 305] on li "AHP Dental and Medical" at bounding box center [448, 321] width 144 height 38
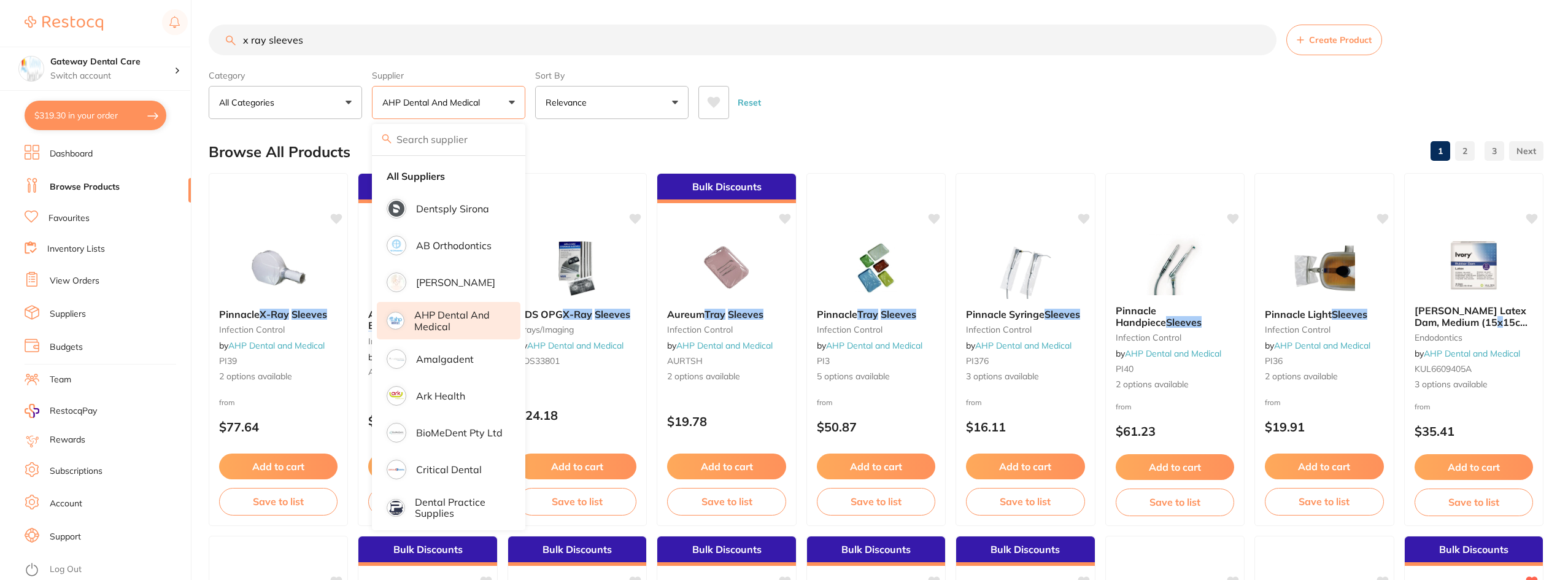
click at [894, 107] on div "Reset" at bounding box center [1116, 98] width 835 height 43
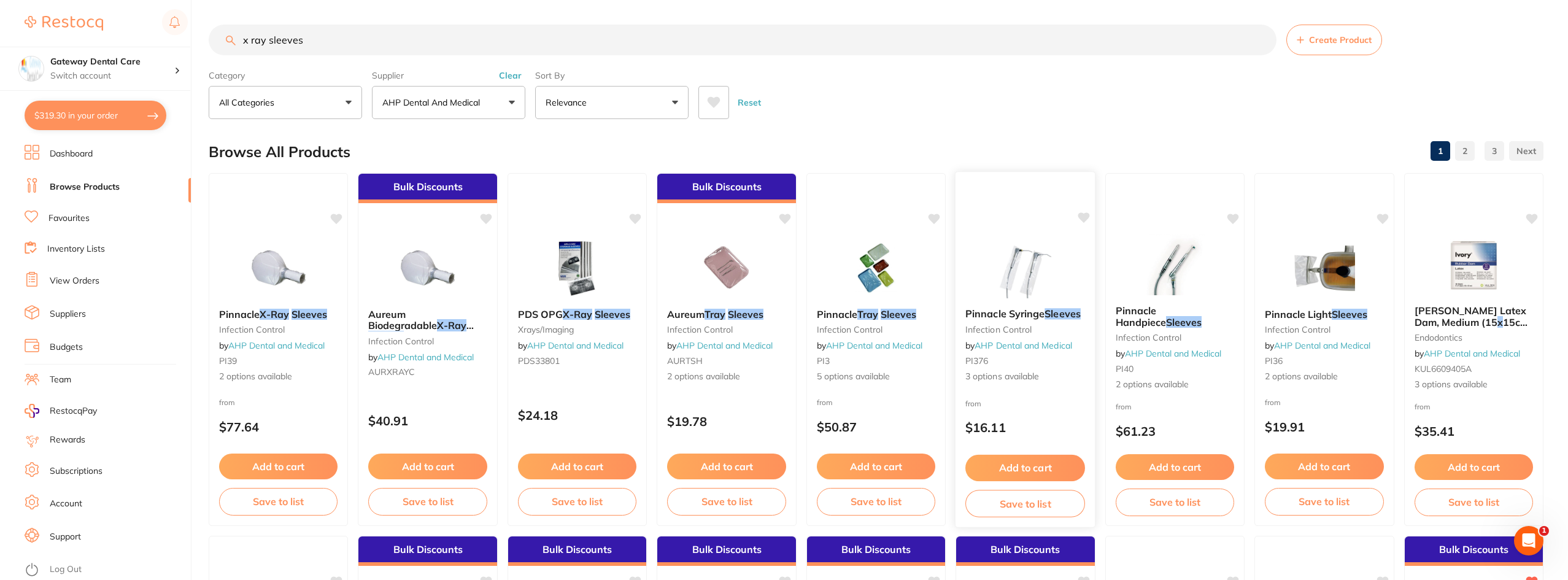
click at [1047, 308] on em "Sleeves" at bounding box center [1063, 313] width 36 height 13
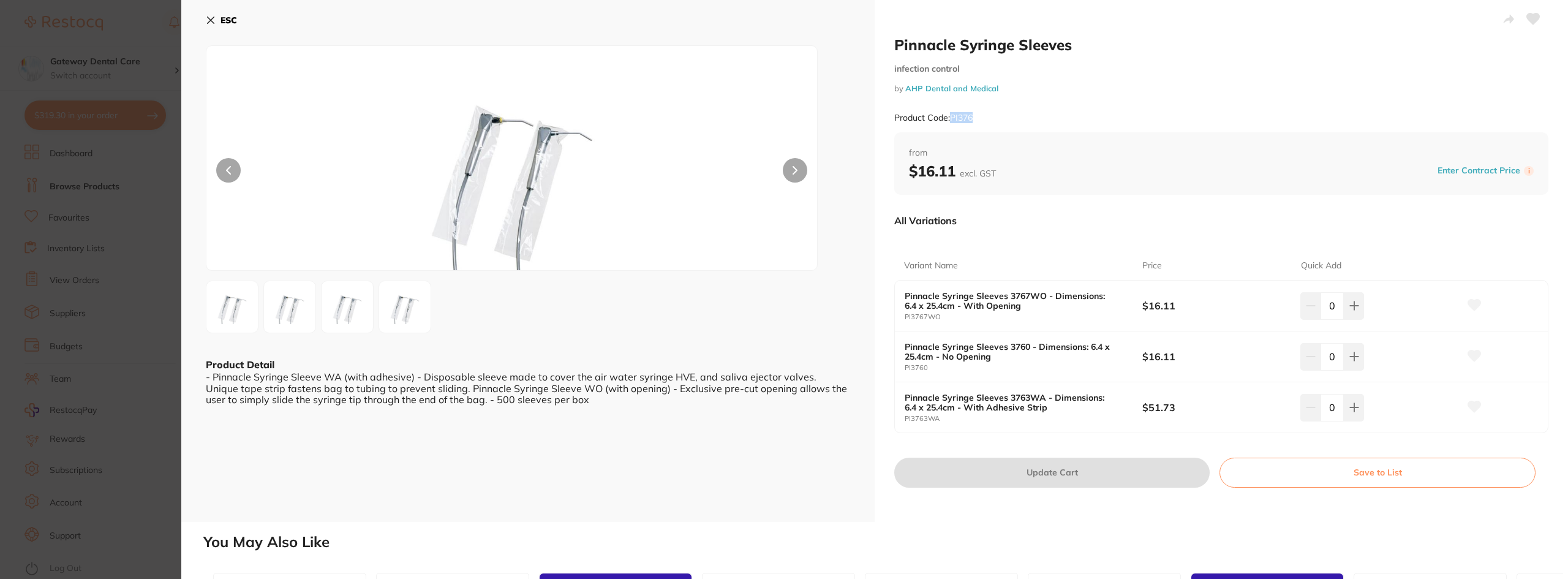
drag, startPoint x: 950, startPoint y: 117, endPoint x: 980, endPoint y: 117, distance: 30.0
click at [980, 117] on div "Product Code: PI376" at bounding box center [1221, 118] width 654 height 30
copy small "PI376"
click at [25, 176] on section "Pinnacle Syringe Sleeves infection control by AHP Dental and Medical Product Co…" at bounding box center [784, 290] width 1568 height 579
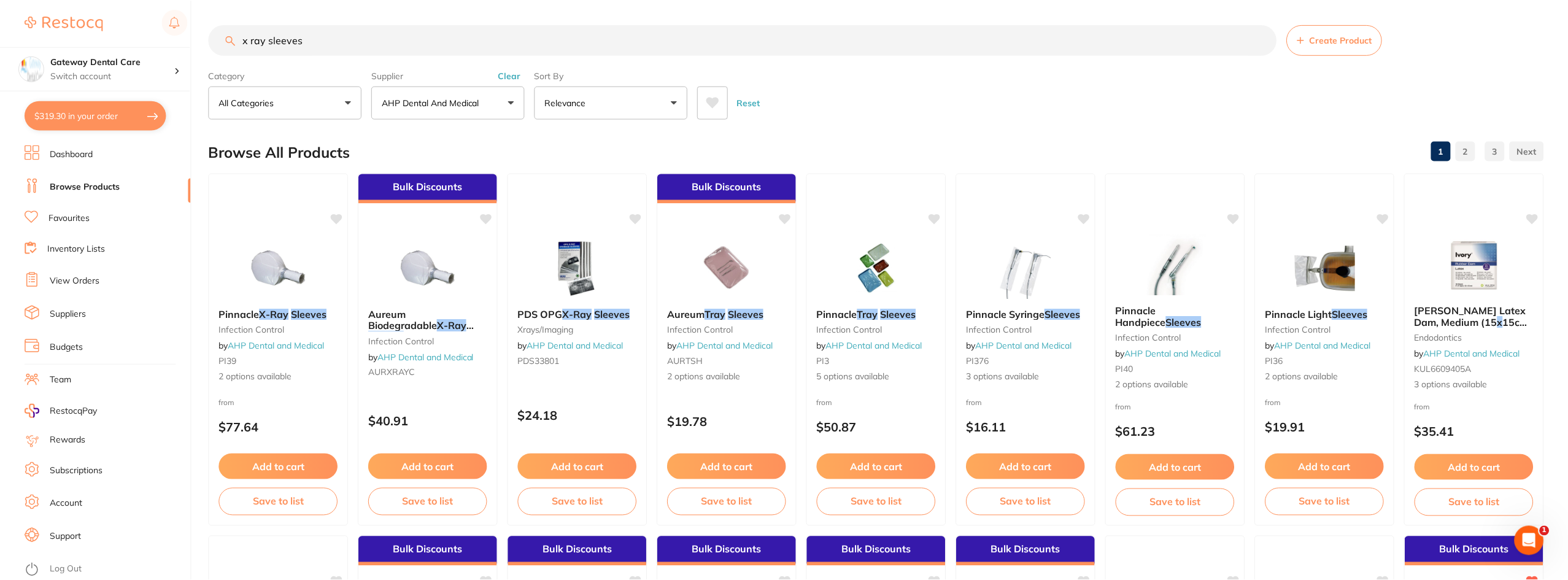
scroll to position [1, 0]
click at [1225, 44] on input "x ray sleeves" at bounding box center [742, 40] width 1068 height 31
click at [1261, 37] on input "x ray sleeves" at bounding box center [742, 40] width 1068 height 31
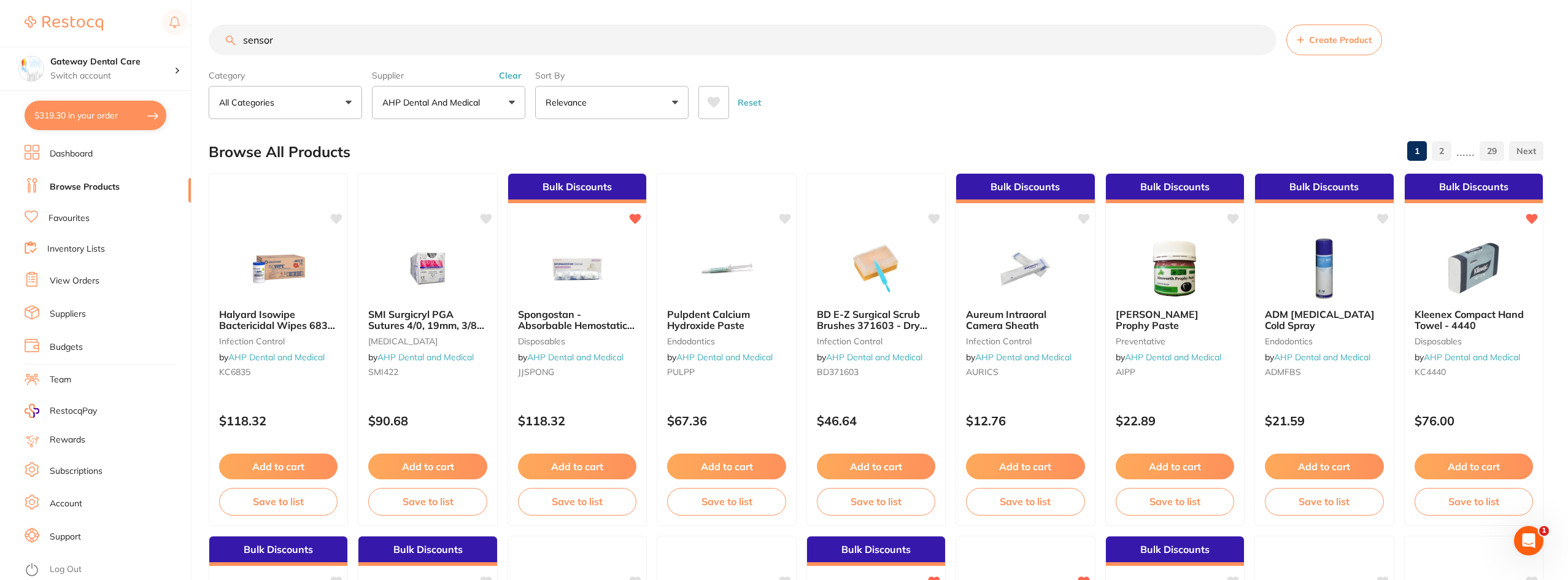
scroll to position [0, 0]
type input "sensor sleeve"
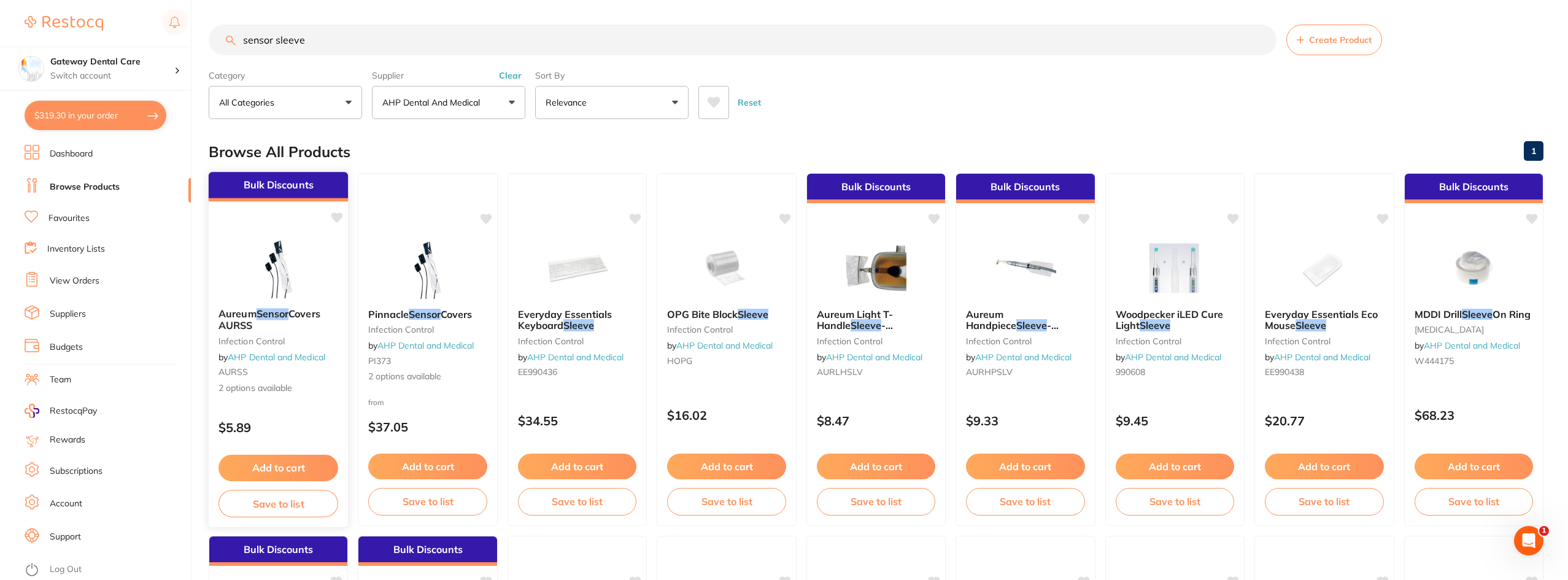
click at [253, 314] on span "Aureum" at bounding box center [237, 313] width 38 height 13
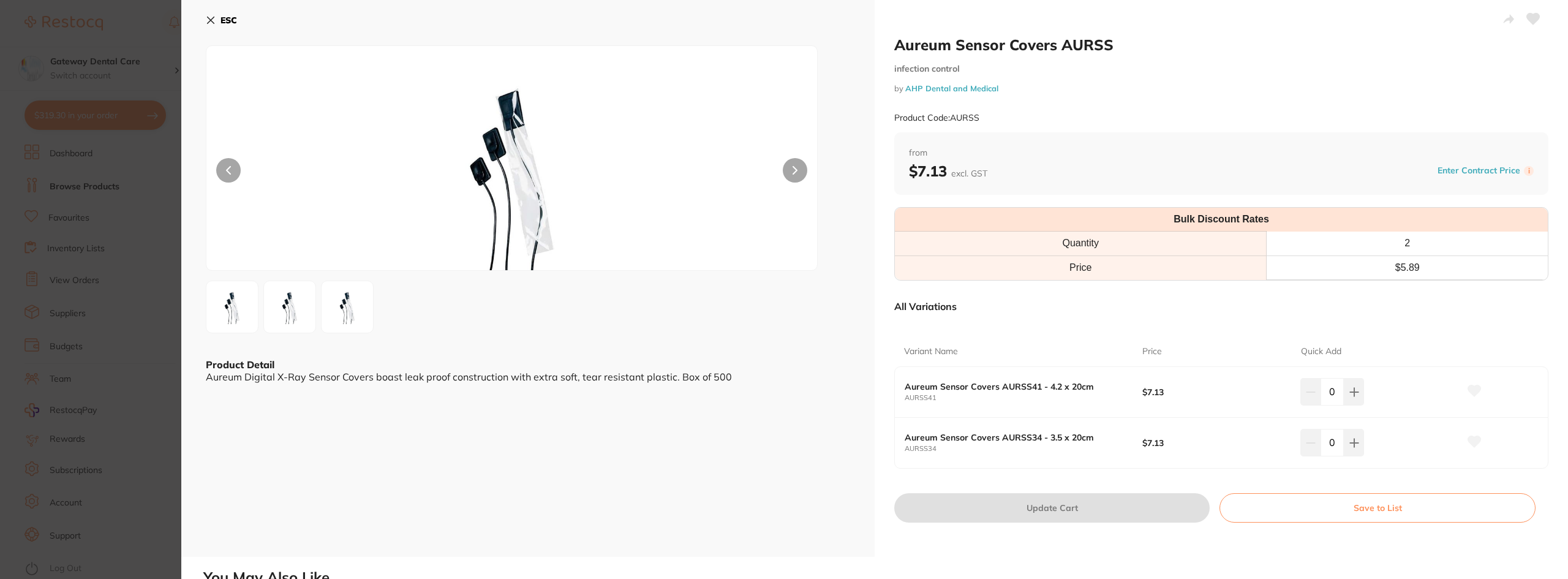
click at [791, 167] on button at bounding box center [795, 170] width 24 height 24
click at [112, 285] on section "Aureum Sensor Covers AURSS infection control by AHP Dental and Medical Product …" at bounding box center [784, 290] width 1568 height 579
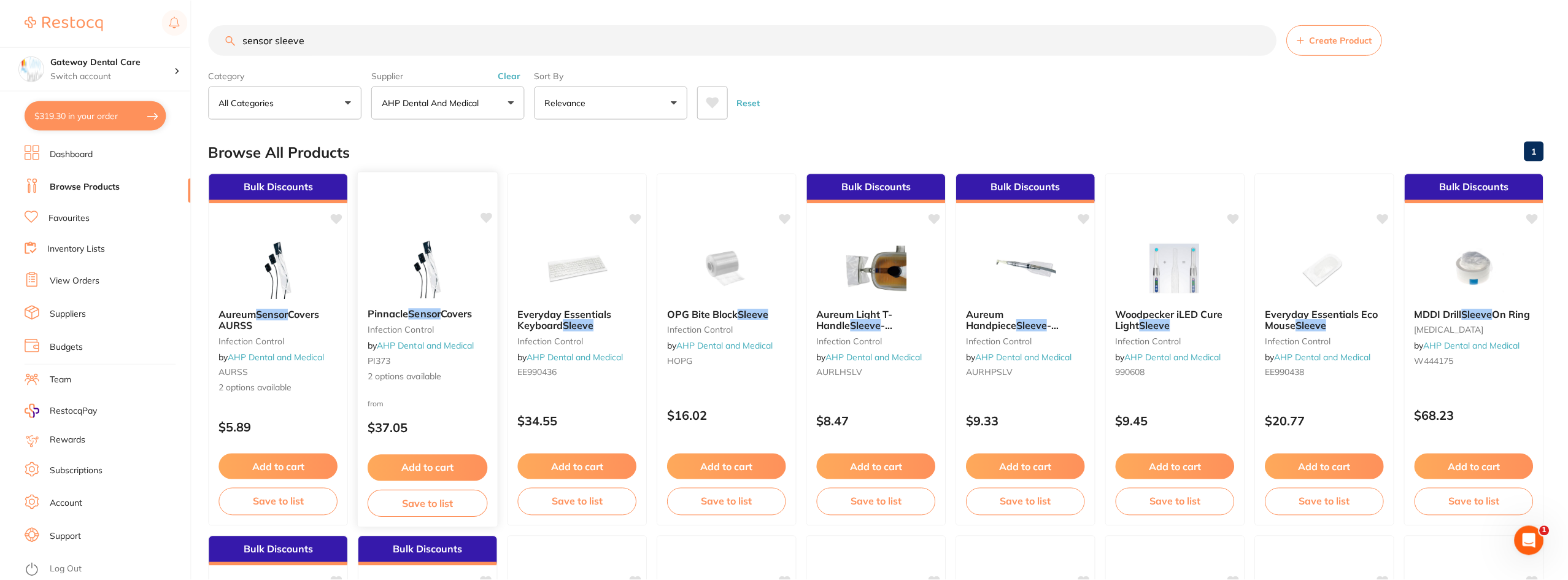
scroll to position [1, 0]
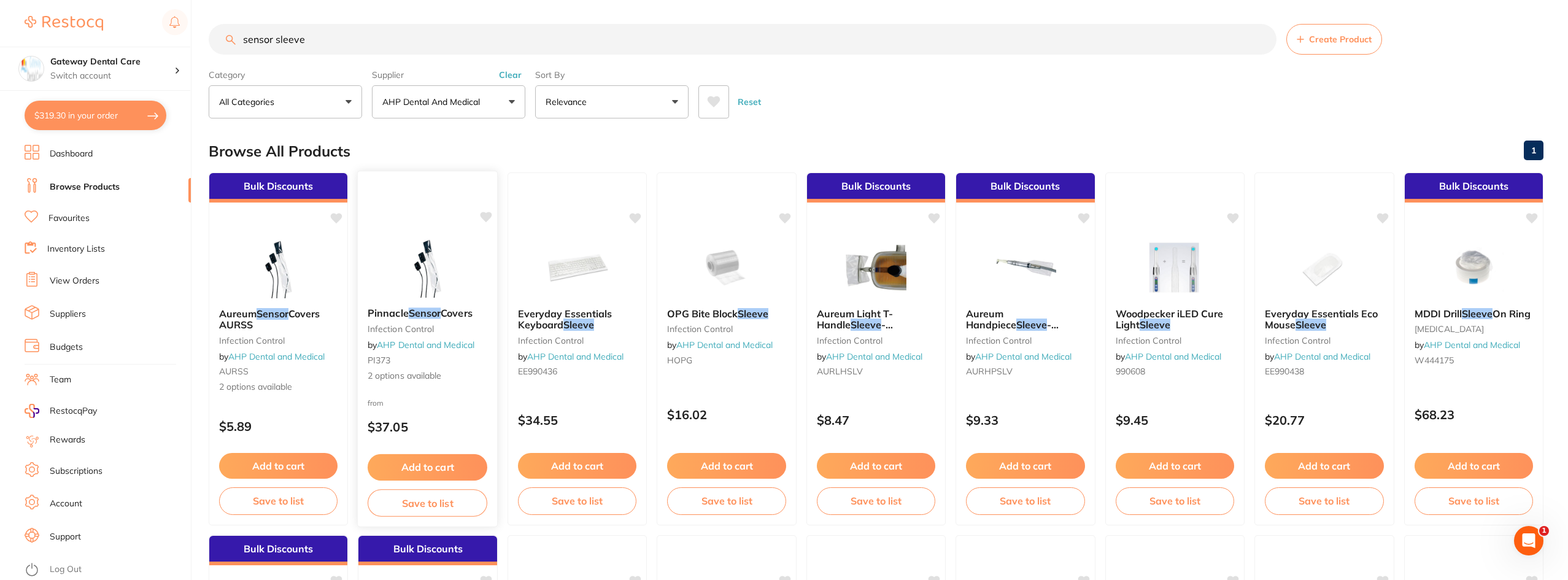
click at [440, 313] on em "Sensor" at bounding box center [425, 313] width 33 height 13
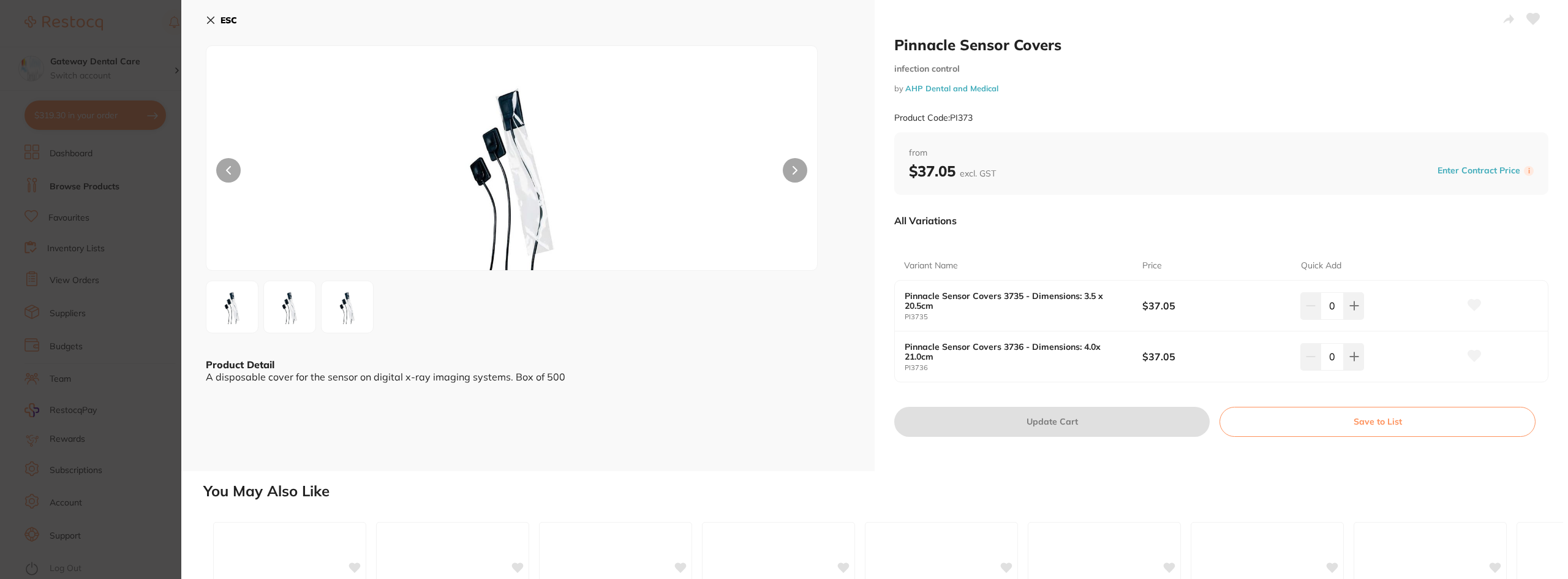
click at [788, 179] on button at bounding box center [795, 170] width 24 height 24
click at [60, 203] on section "Pinnacle Sensor Covers infection control by AHP Dental and Medical Product Code…" at bounding box center [784, 290] width 1568 height 579
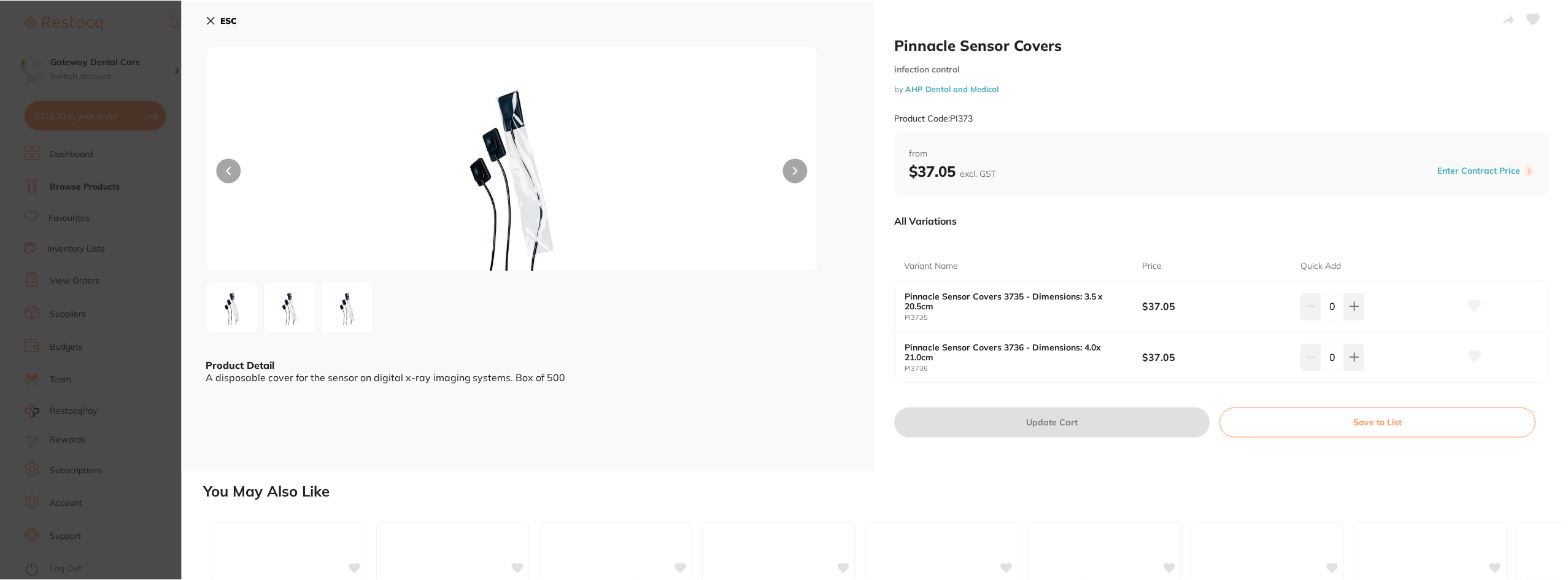
scroll to position [1, 0]
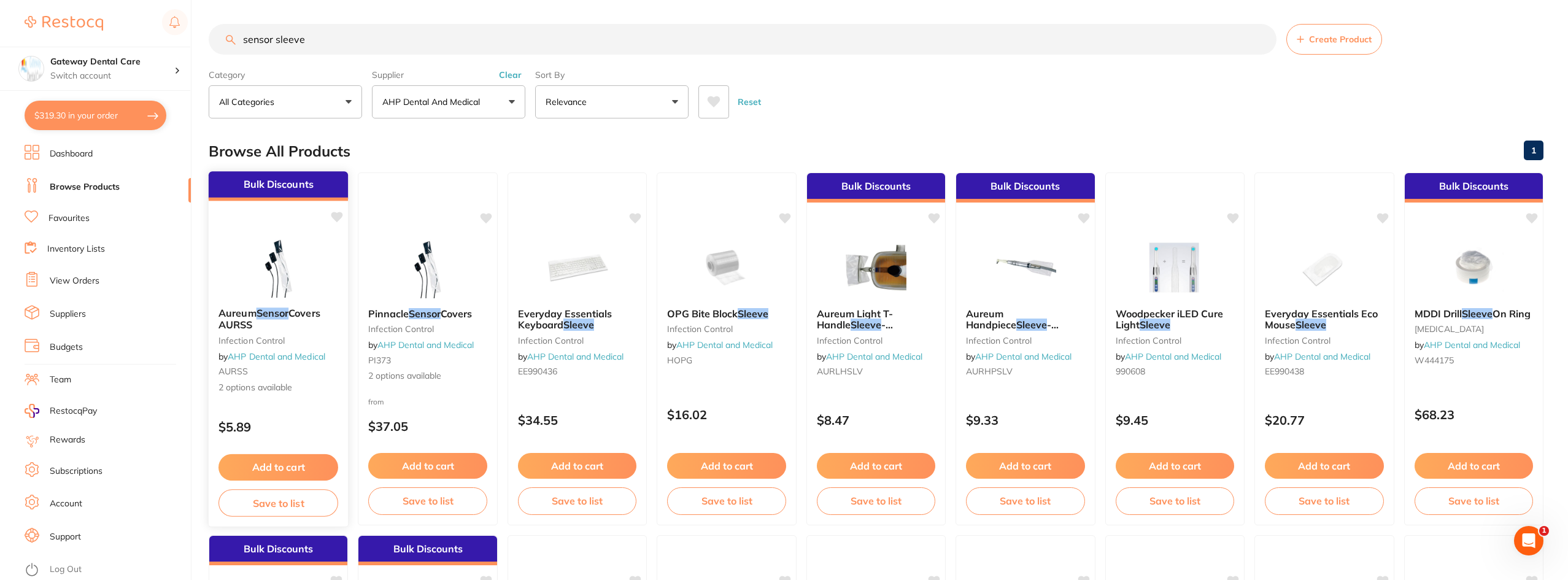
click at [250, 309] on span "Aureum" at bounding box center [237, 313] width 38 height 13
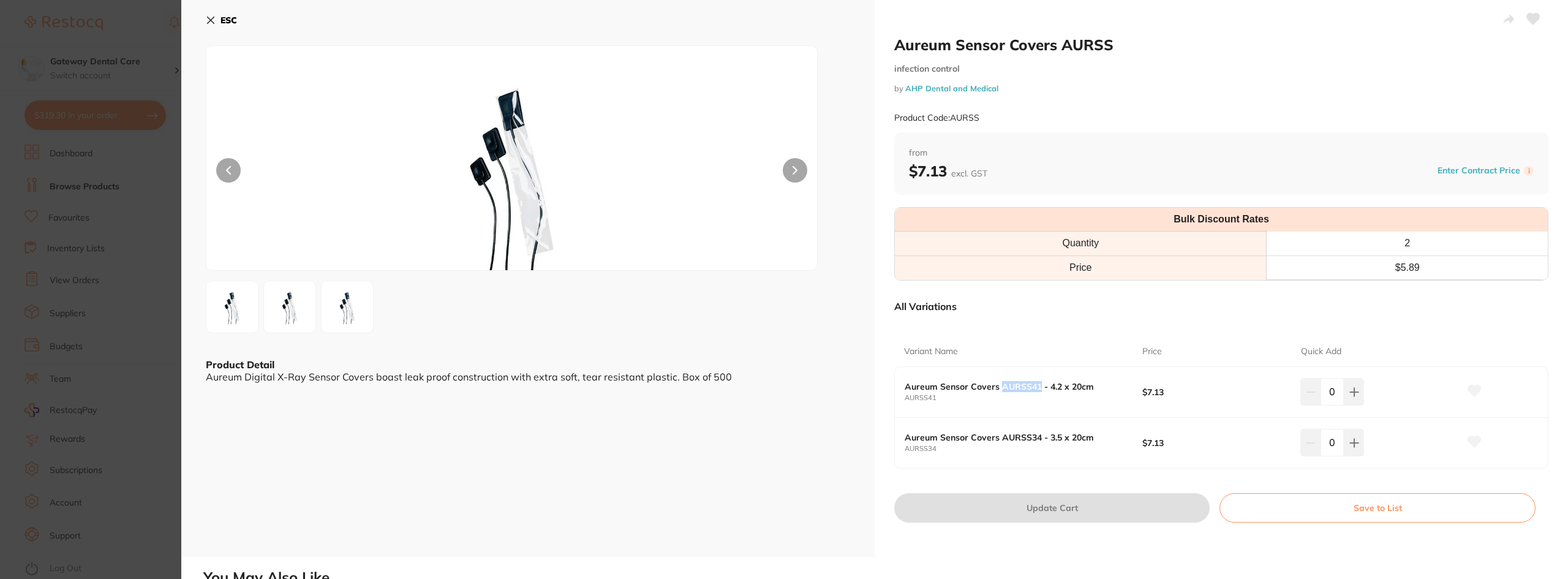
drag, startPoint x: 1000, startPoint y: 386, endPoint x: 1037, endPoint y: 389, distance: 37.1
click at [1037, 389] on b "Aureum Sensor Covers AURSS41 - 4.2 x 20cm" at bounding box center [1012, 387] width 214 height 10
copy b "AURSS41"
click at [1032, 346] on div "Variant Name" at bounding box center [1023, 351] width 238 height 29
click at [1356, 398] on button at bounding box center [1354, 392] width 20 height 27
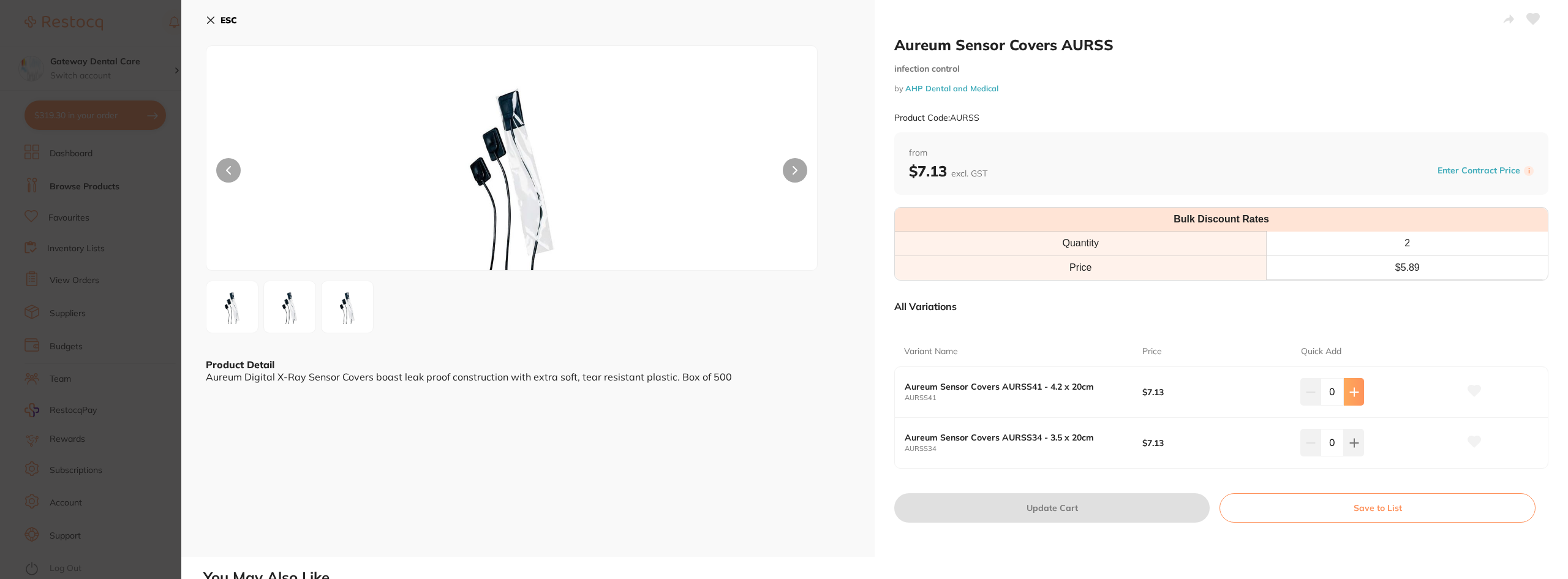
click at [1356, 398] on button at bounding box center [1354, 392] width 20 height 27
type input "2"
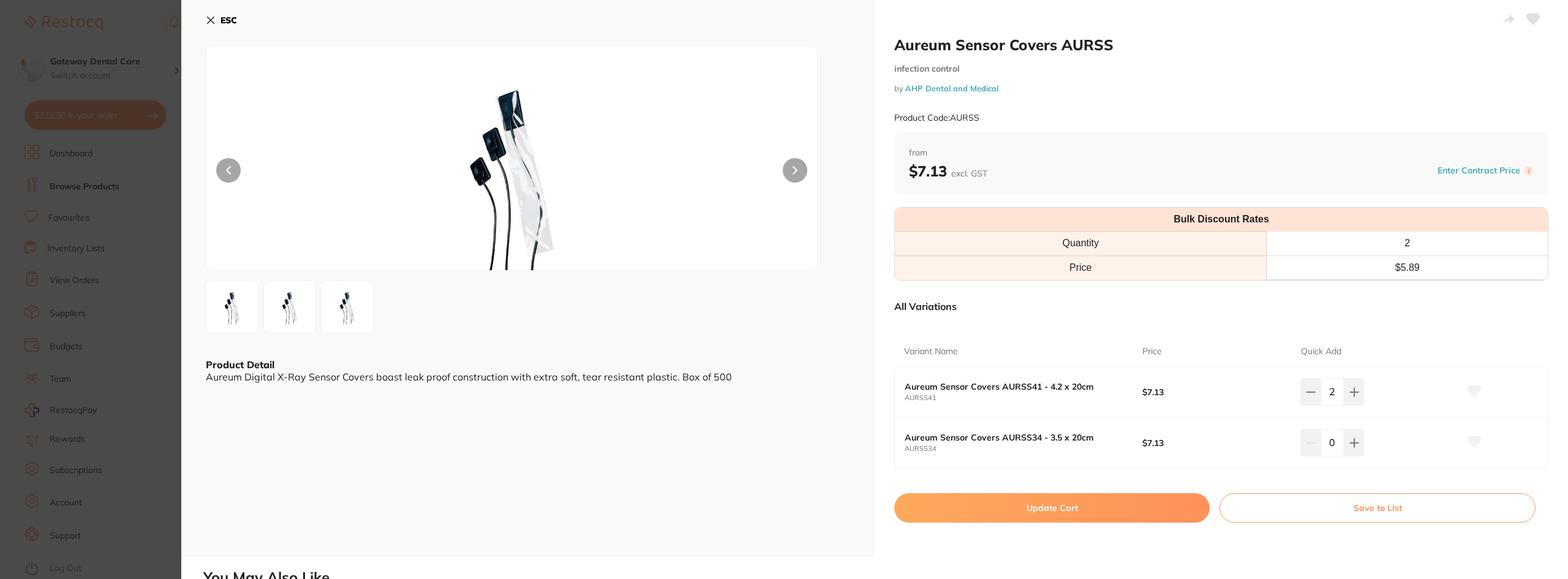
drag, startPoint x: 1041, startPoint y: 509, endPoint x: 1068, endPoint y: 511, distance: 27.1
click at [1041, 508] on button "Update Cart" at bounding box center [1051, 508] width 315 height 29
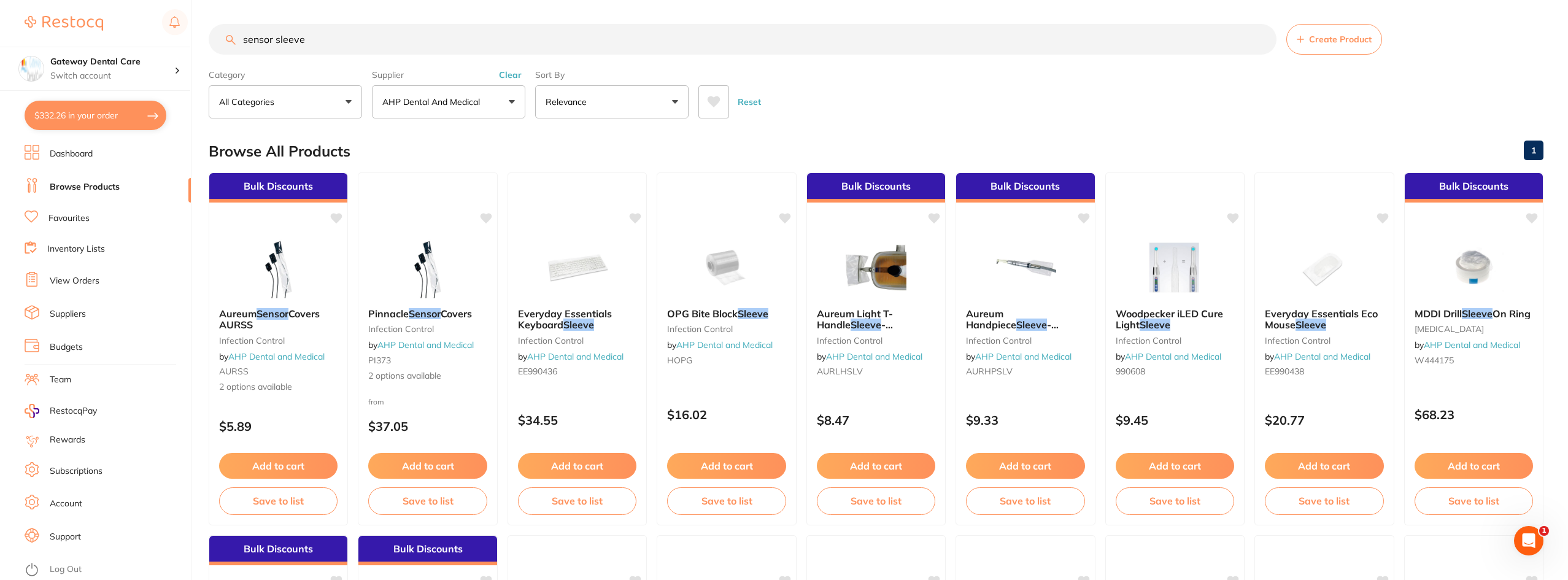
click at [61, 124] on button "$332.26 in your order" at bounding box center [95, 115] width 142 height 29
checkbox input "true"
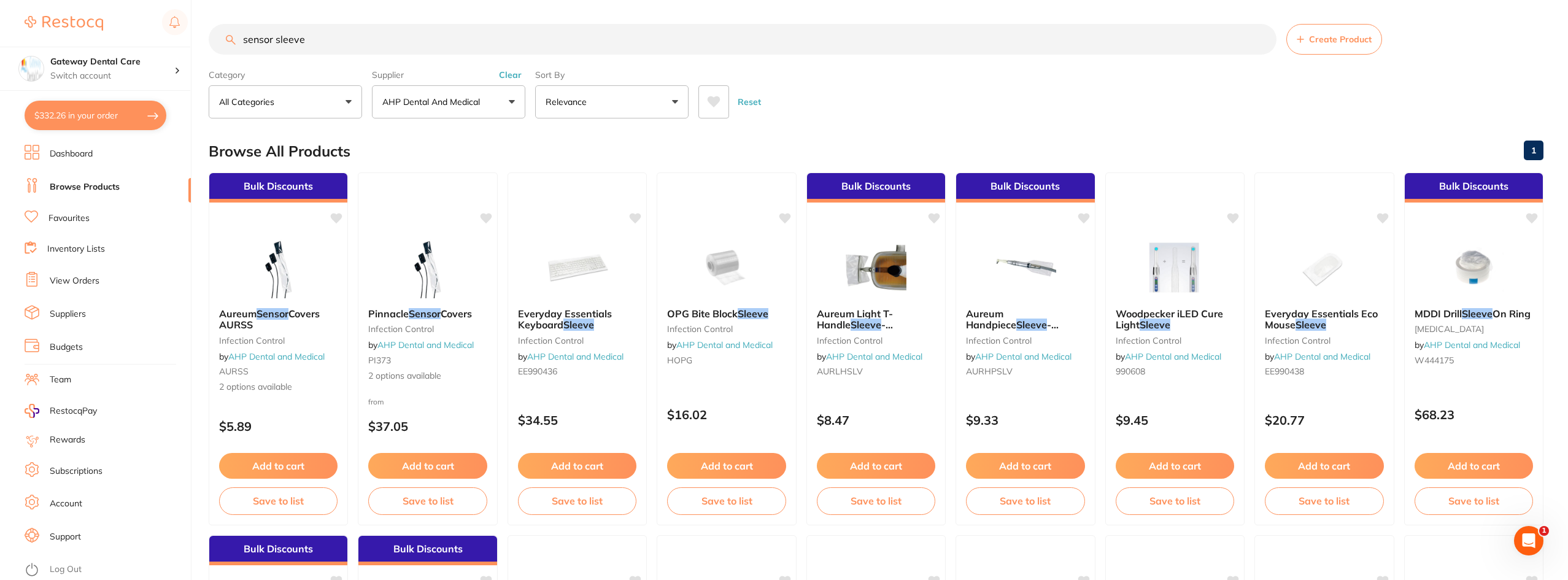
checkbox input "true"
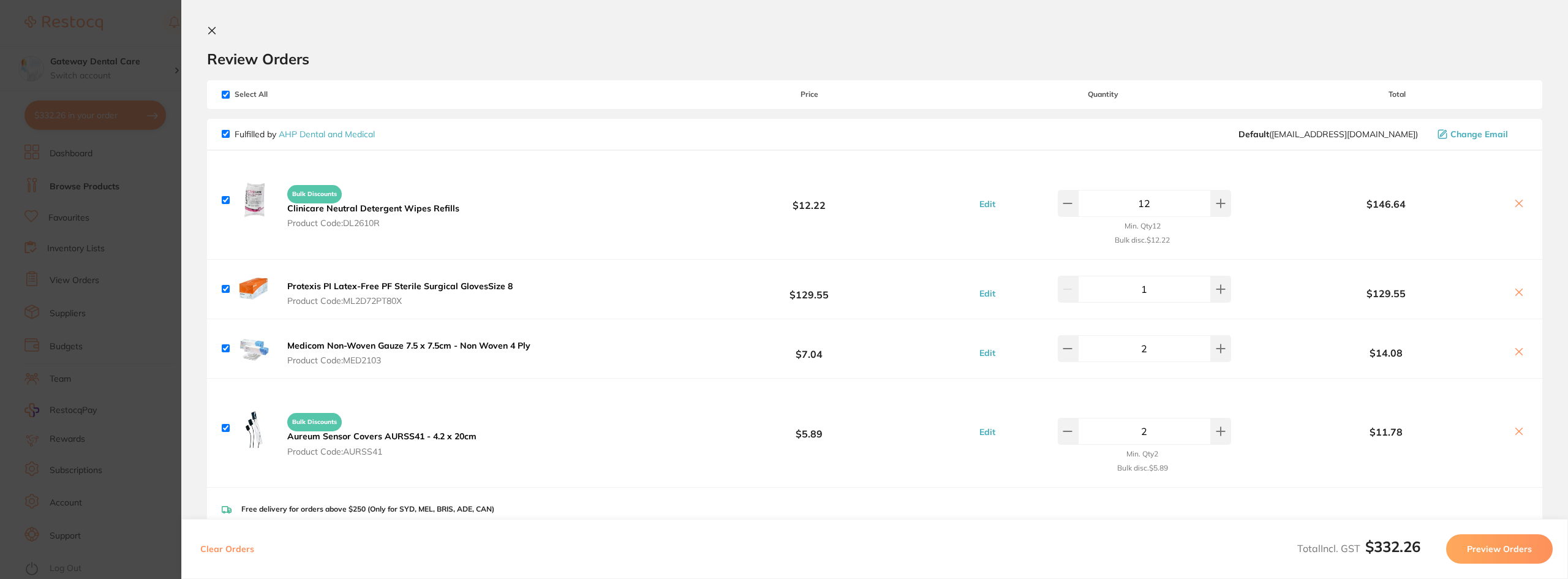
scroll to position [123, 0]
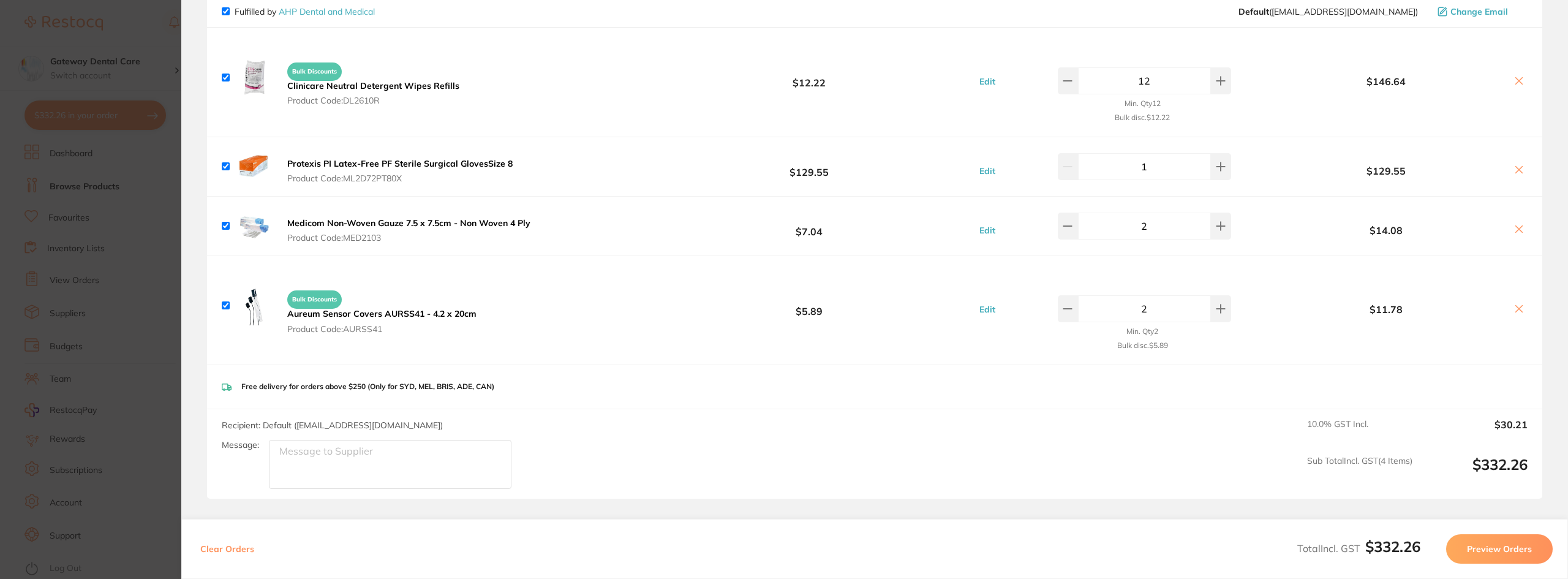
click at [489, 225] on b "Medicom Non-Woven Gauze 7.5 x 7.5cm - Non Woven 4 Ply" at bounding box center [409, 222] width 243 height 11
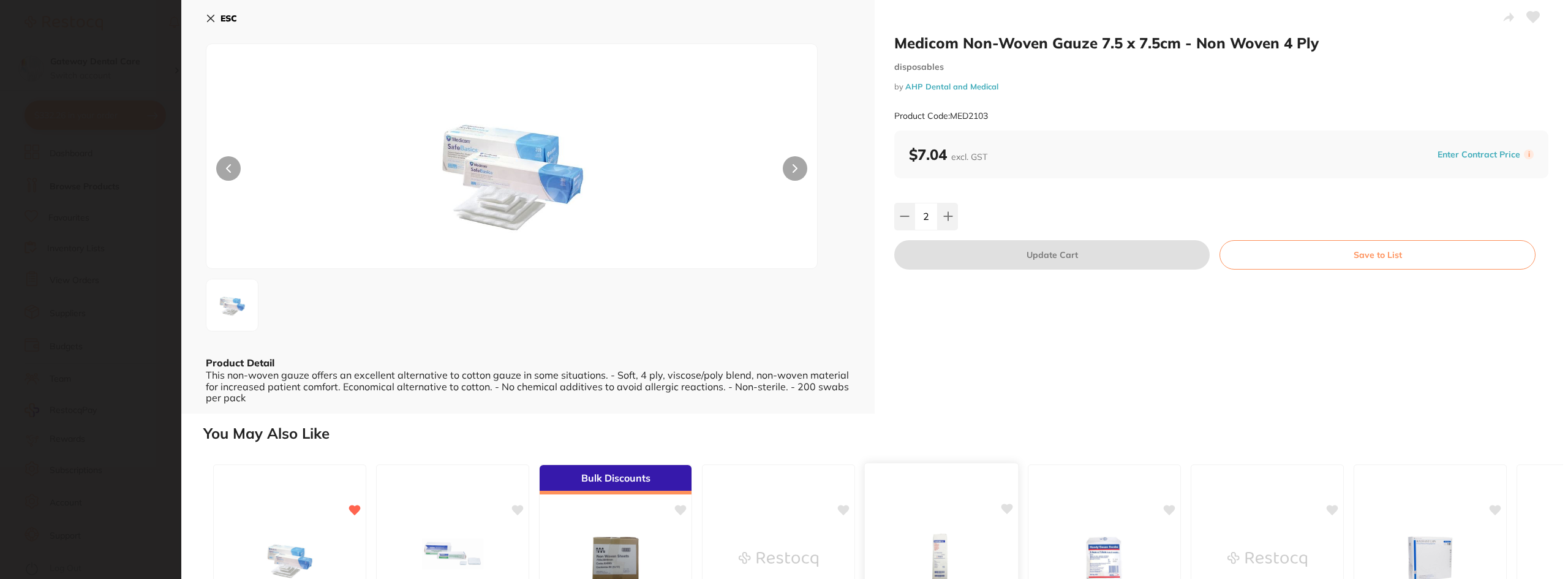
scroll to position [0, 0]
click at [78, 323] on section "Medicom Non-Woven Gauze 7.5 x 7.5cm - Non Woven 4 Ply disposables by AHP Dental…" at bounding box center [784, 290] width 1568 height 579
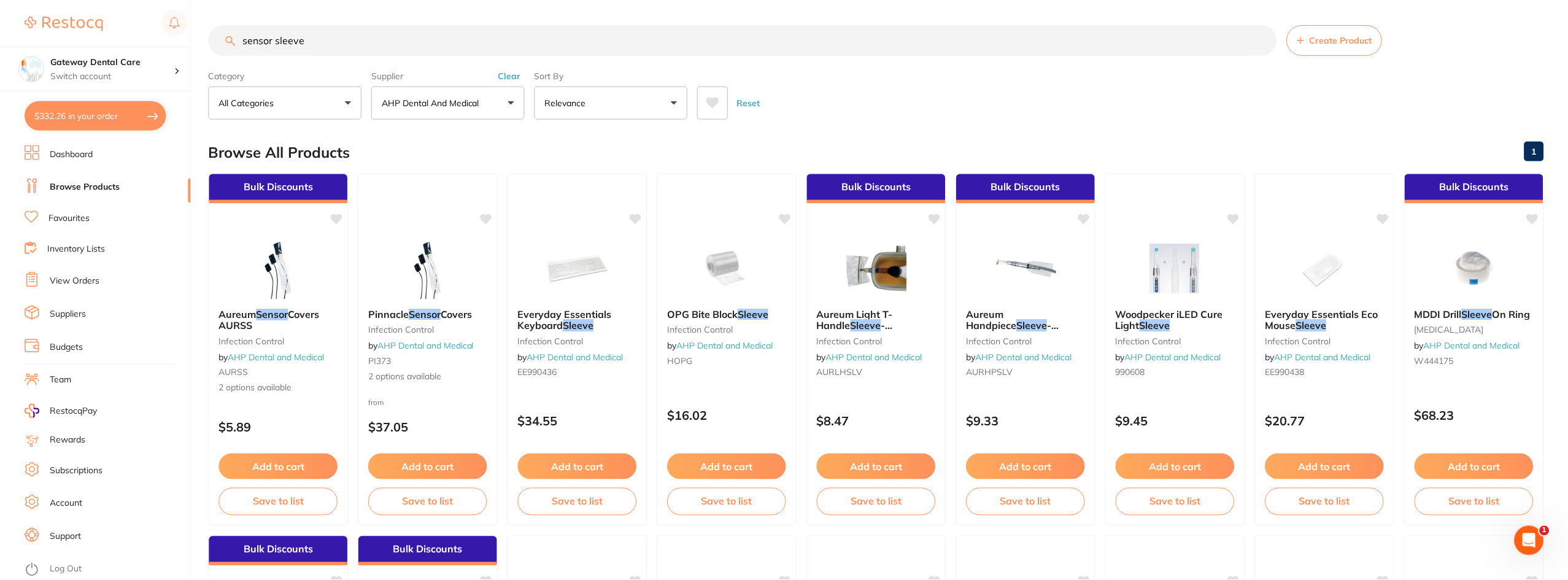
scroll to position [1, 0]
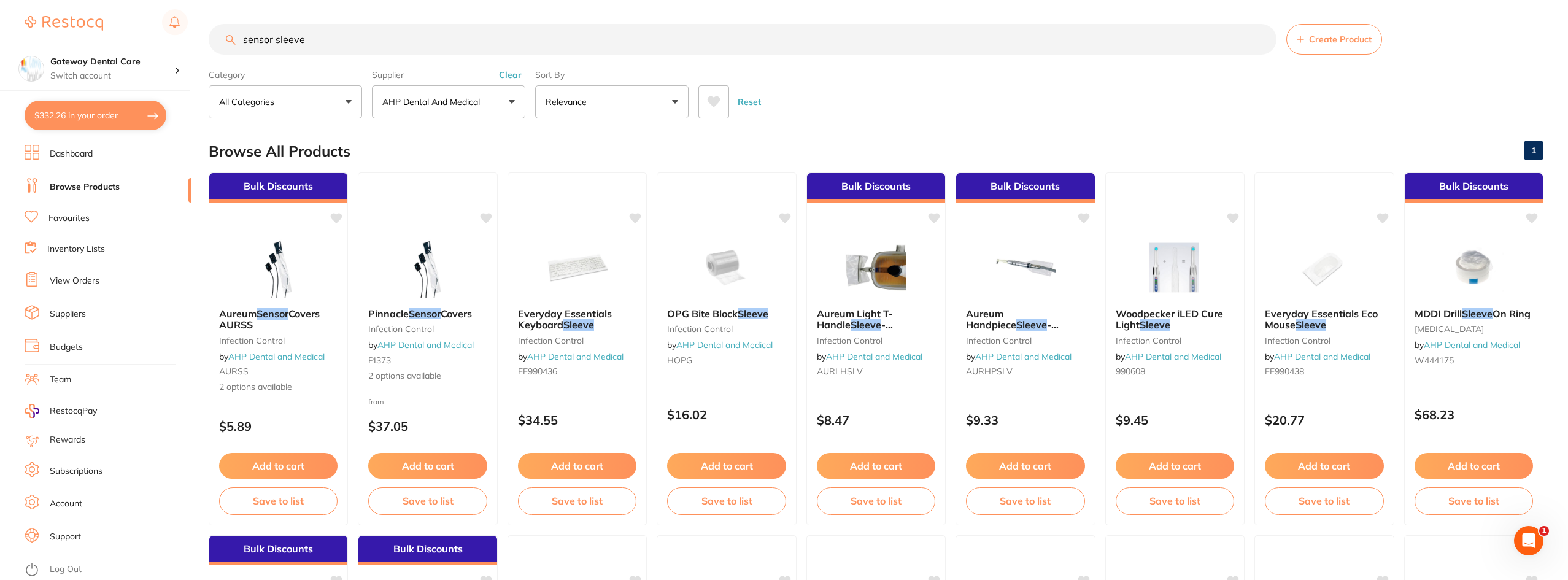
click at [1261, 41] on input "sensor sleeve" at bounding box center [742, 40] width 1068 height 31
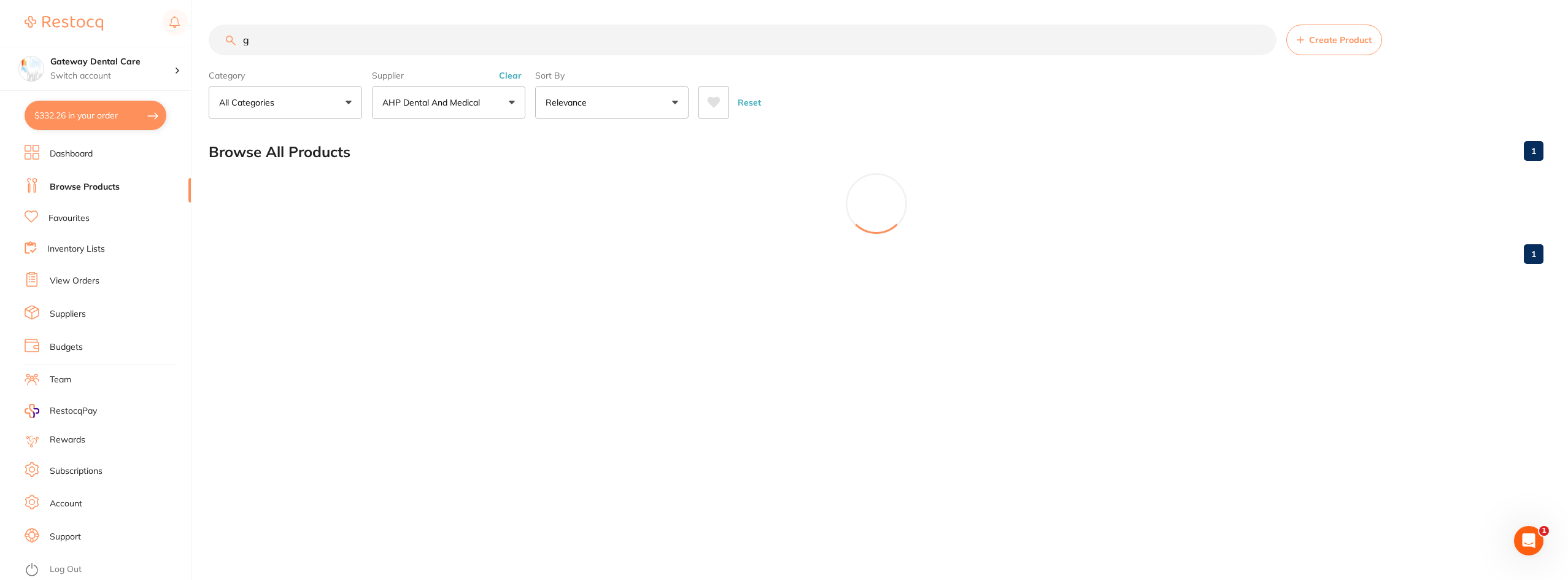
scroll to position [0, 0]
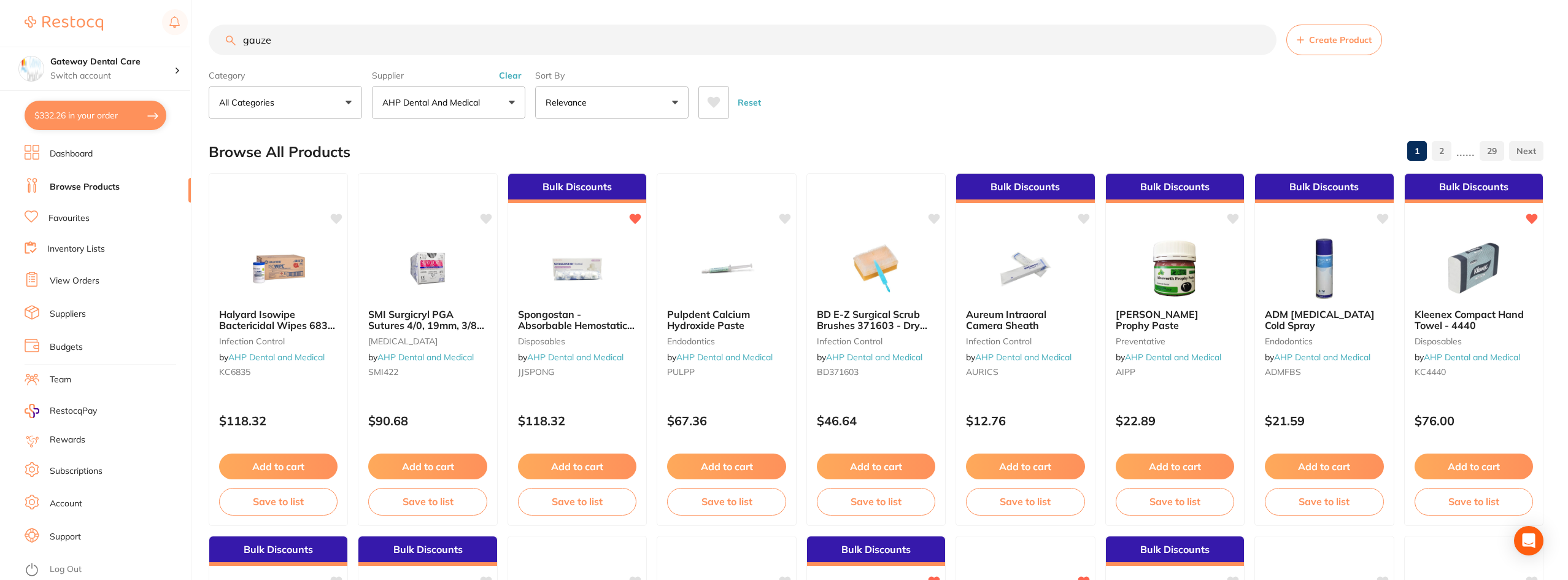
type input "gauze"
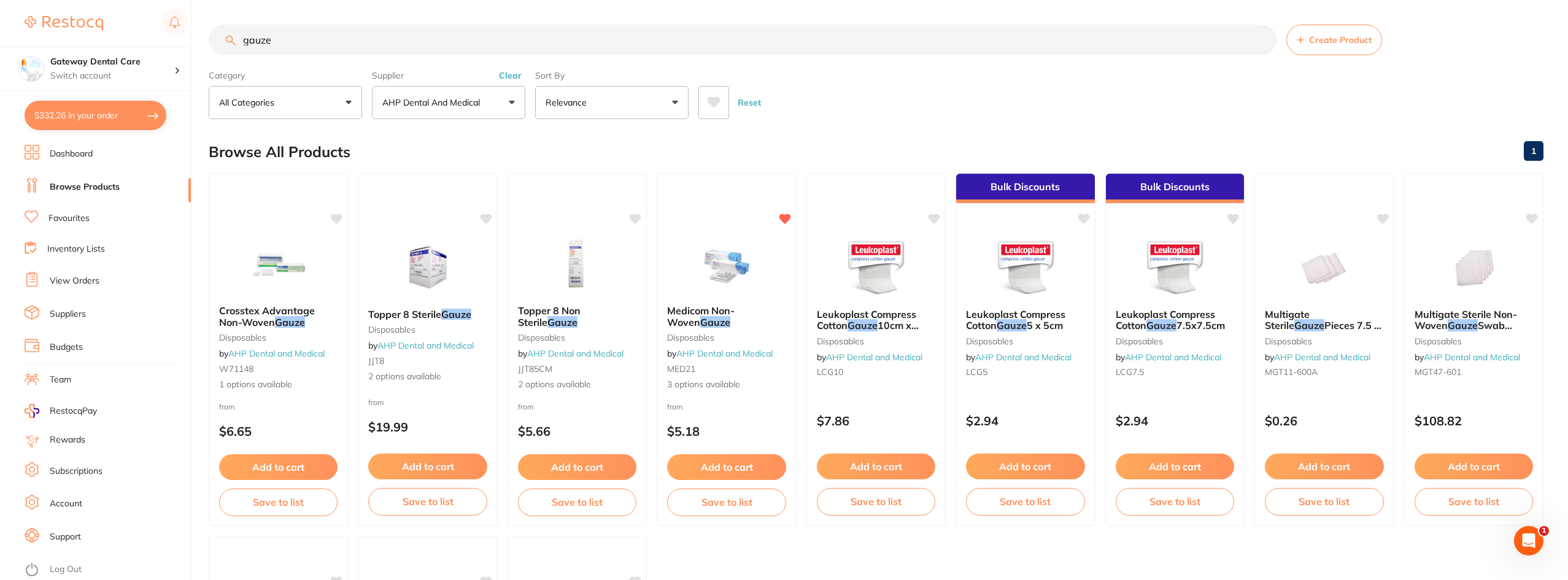
click at [136, 126] on button "$332.26 in your order" at bounding box center [95, 115] width 142 height 29
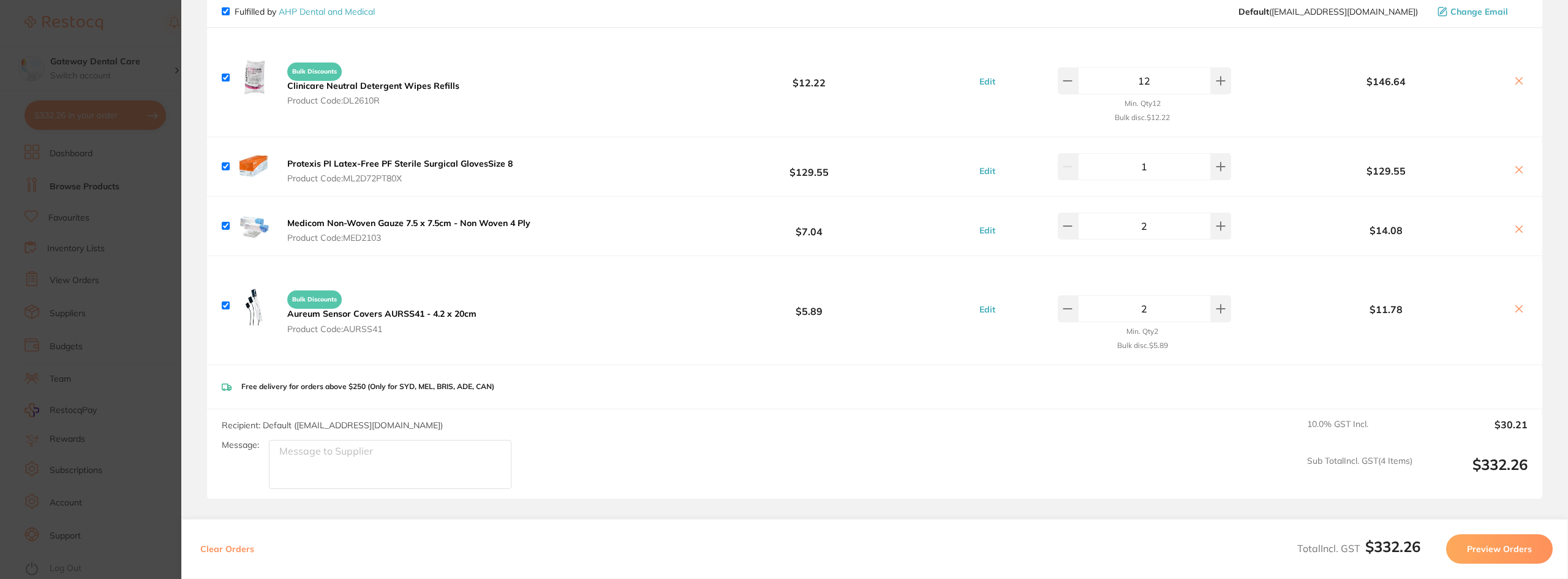
click at [78, 279] on section "Update RRP Set your pre negotiated price for this item. Item Agreed RRP (excl. …" at bounding box center [784, 290] width 1568 height 579
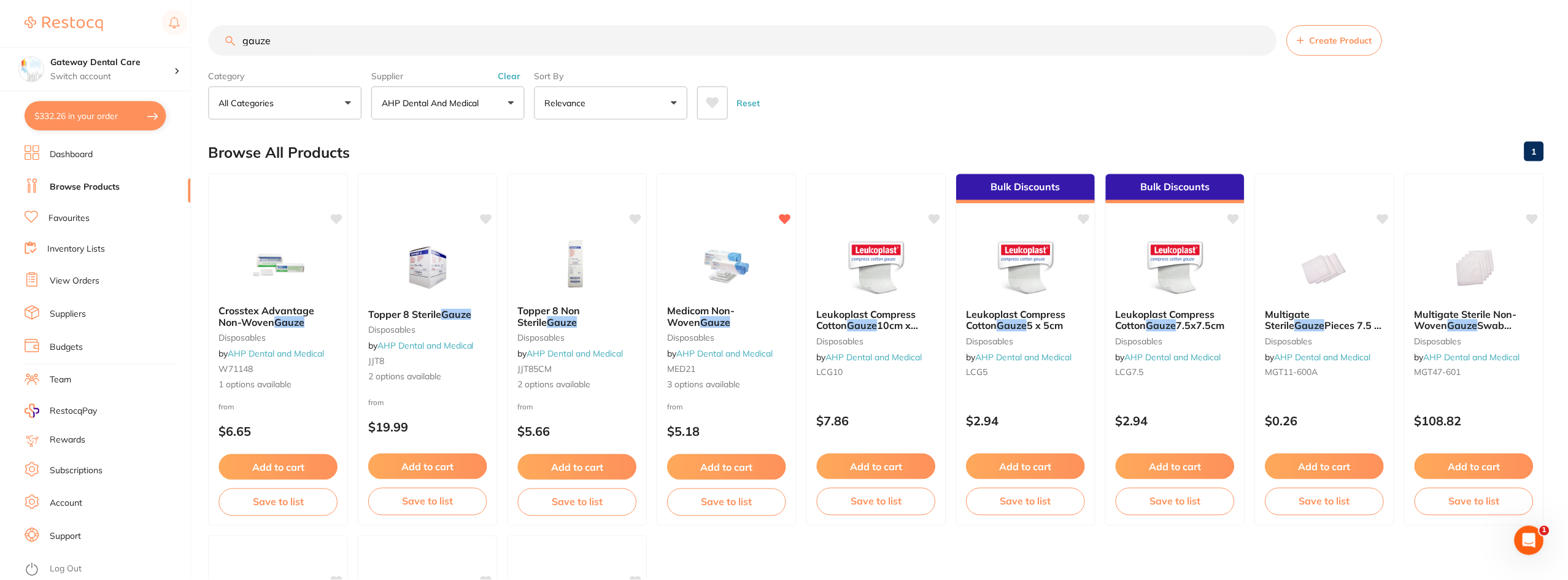
scroll to position [1, 0]
click at [1260, 42] on input "gauze" at bounding box center [742, 40] width 1068 height 31
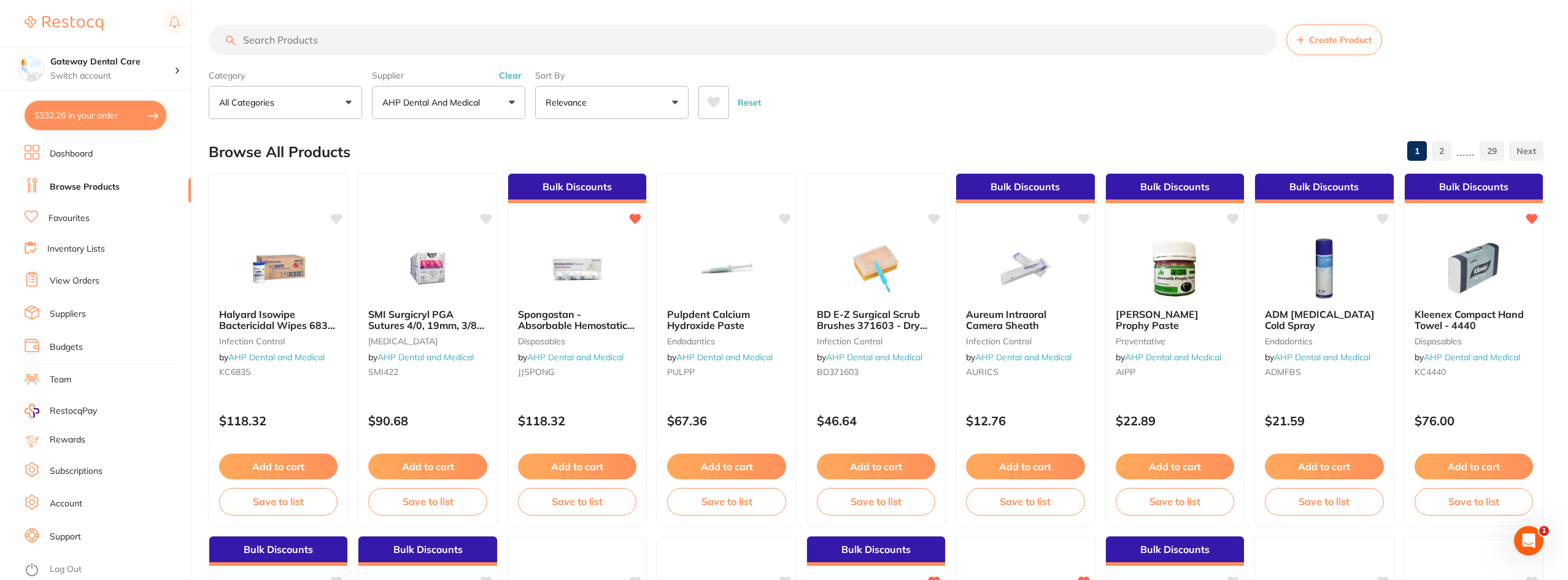
scroll to position [0, 0]
click at [465, 103] on p "AHP Dental and Medical" at bounding box center [434, 102] width 102 height 13
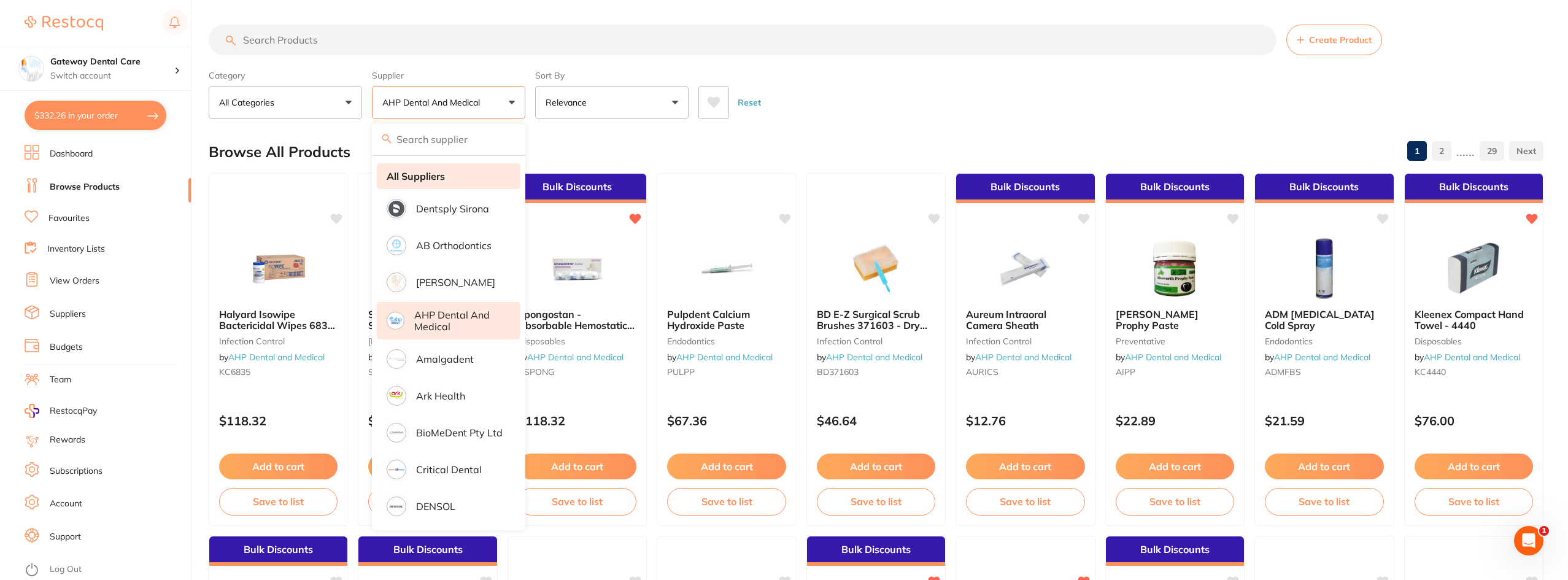
click at [443, 180] on strong "All Suppliers" at bounding box center [415, 176] width 58 height 11
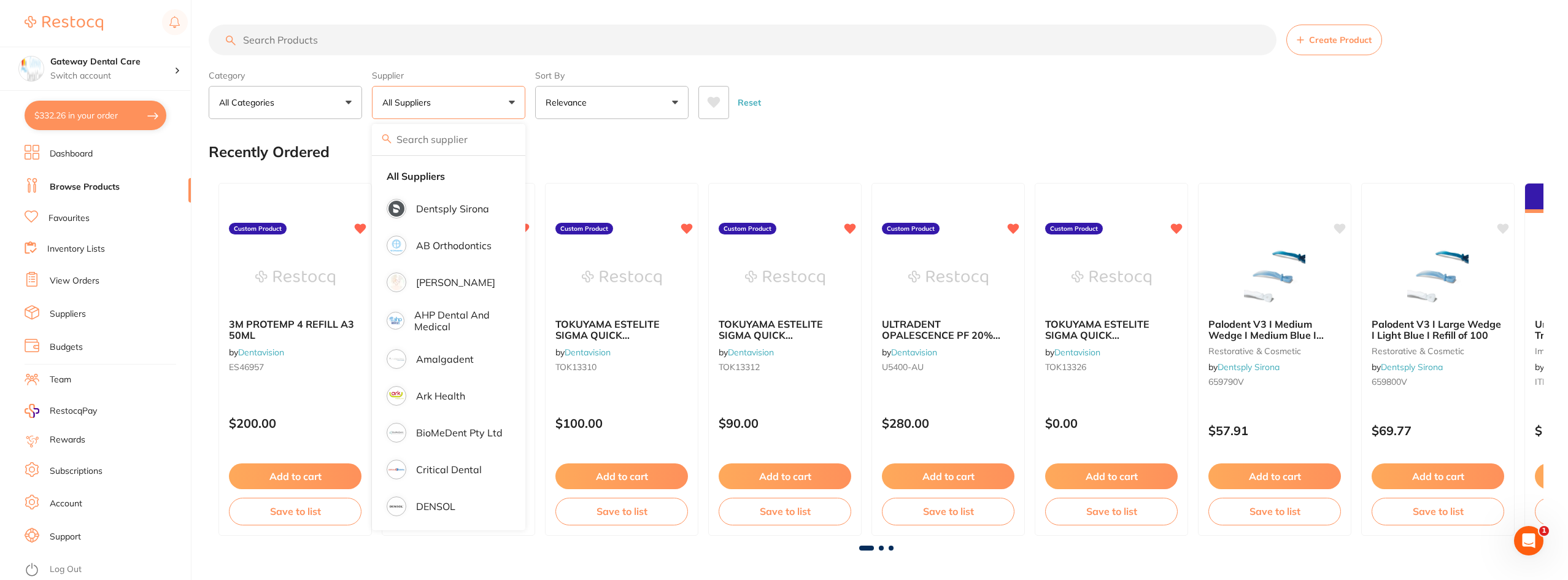
click at [458, 46] on input "search" at bounding box center [742, 40] width 1068 height 31
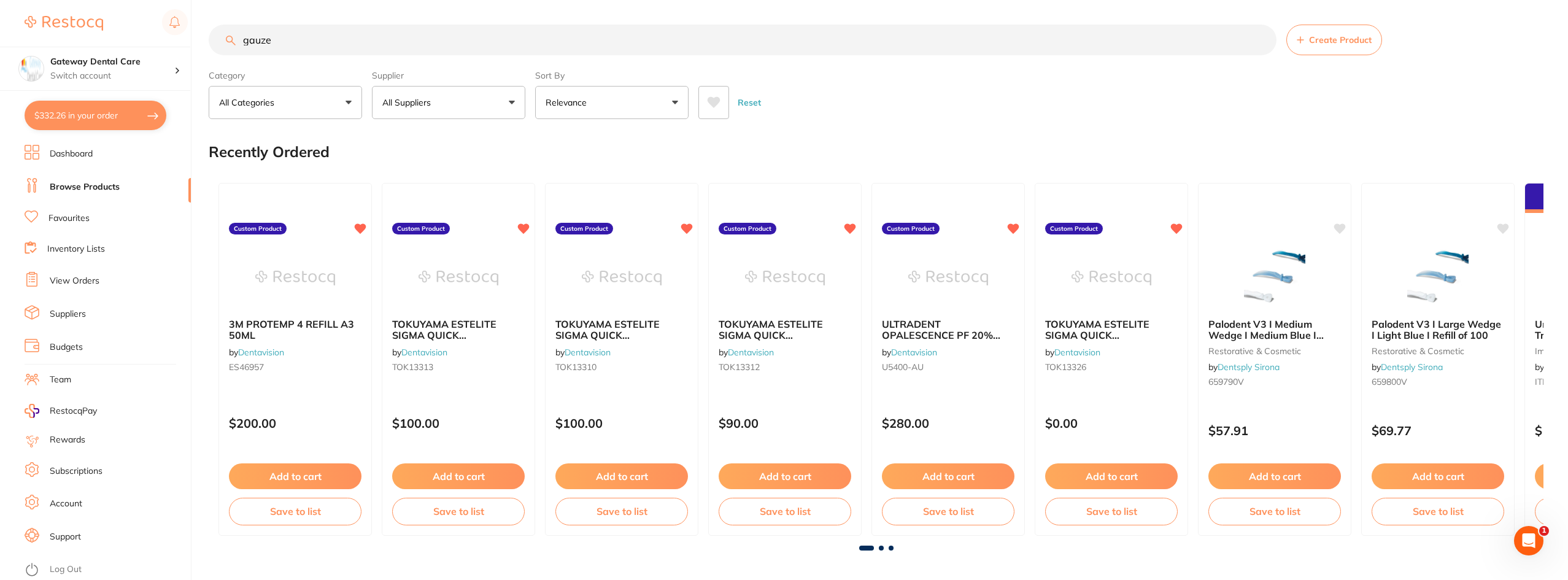
type input "gauze"
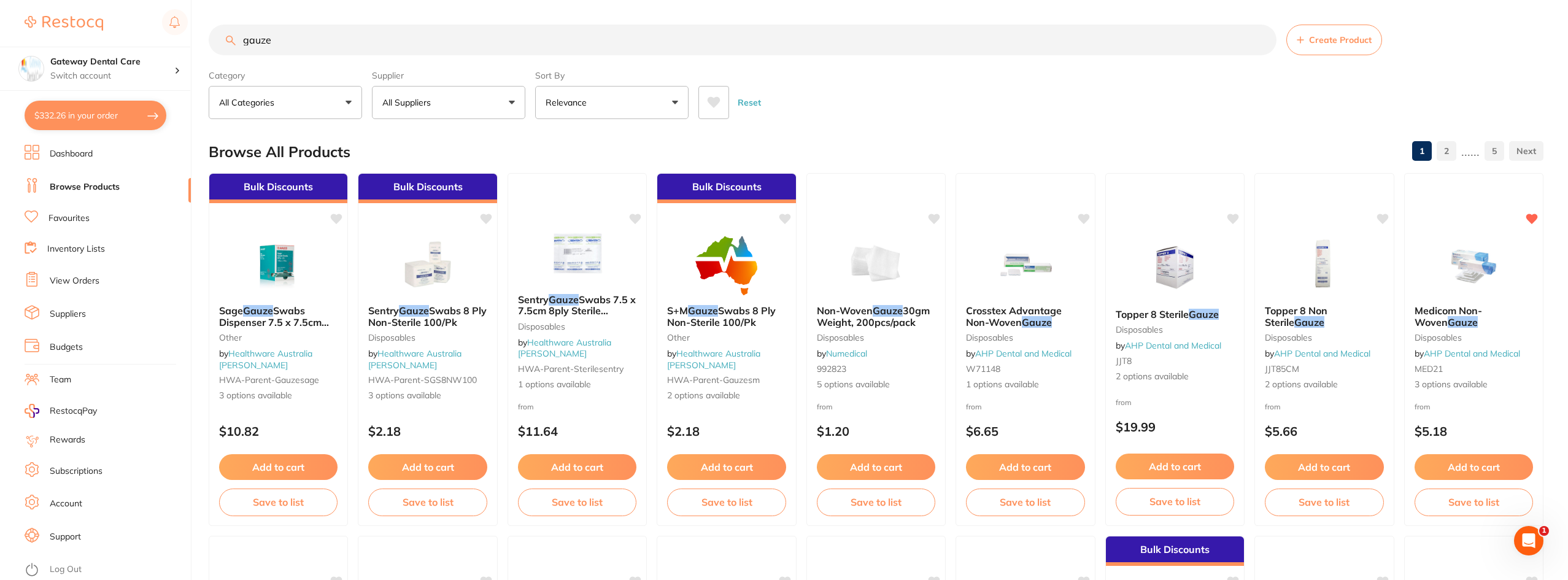
click at [1478, 300] on div "Medicom Non-Woven Gauze disposables by AHP Dental and Medical MED21 3 options a…" at bounding box center [1473, 348] width 138 height 105
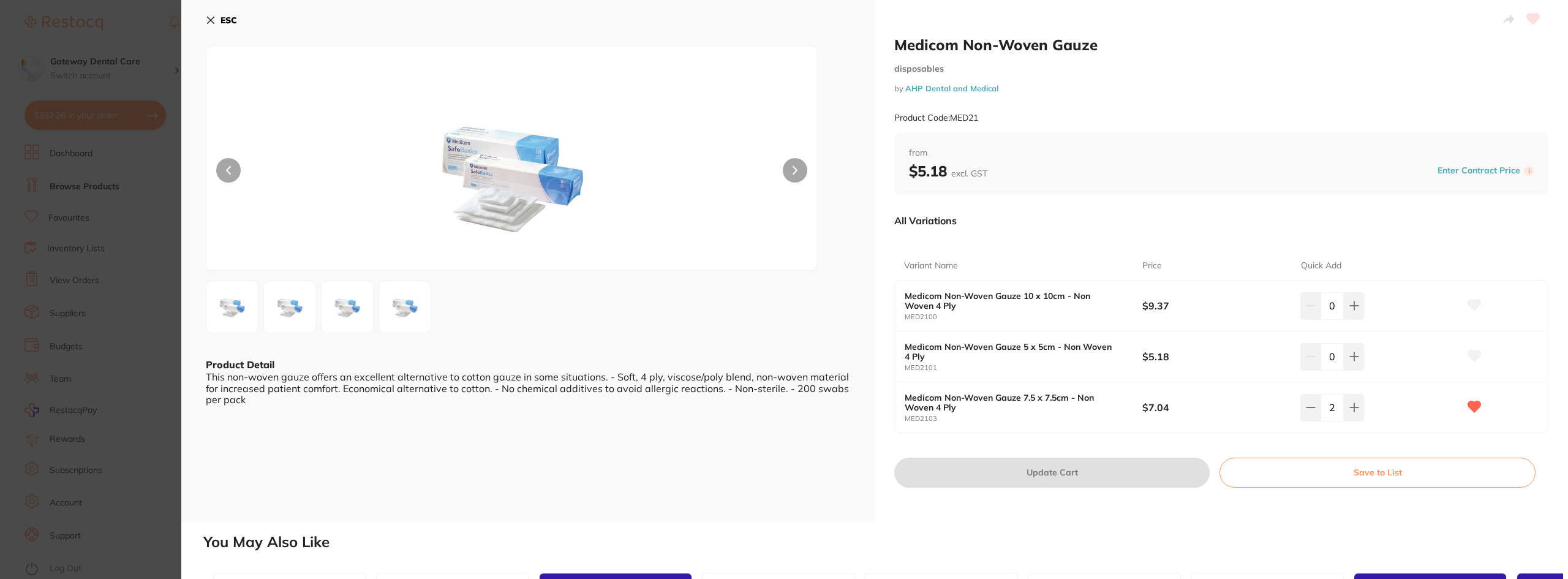
click at [113, 200] on section "Medicom Non-Woven Gauze disposables by AHP Dental and Medical Product Code: MED…" at bounding box center [784, 290] width 1568 height 579
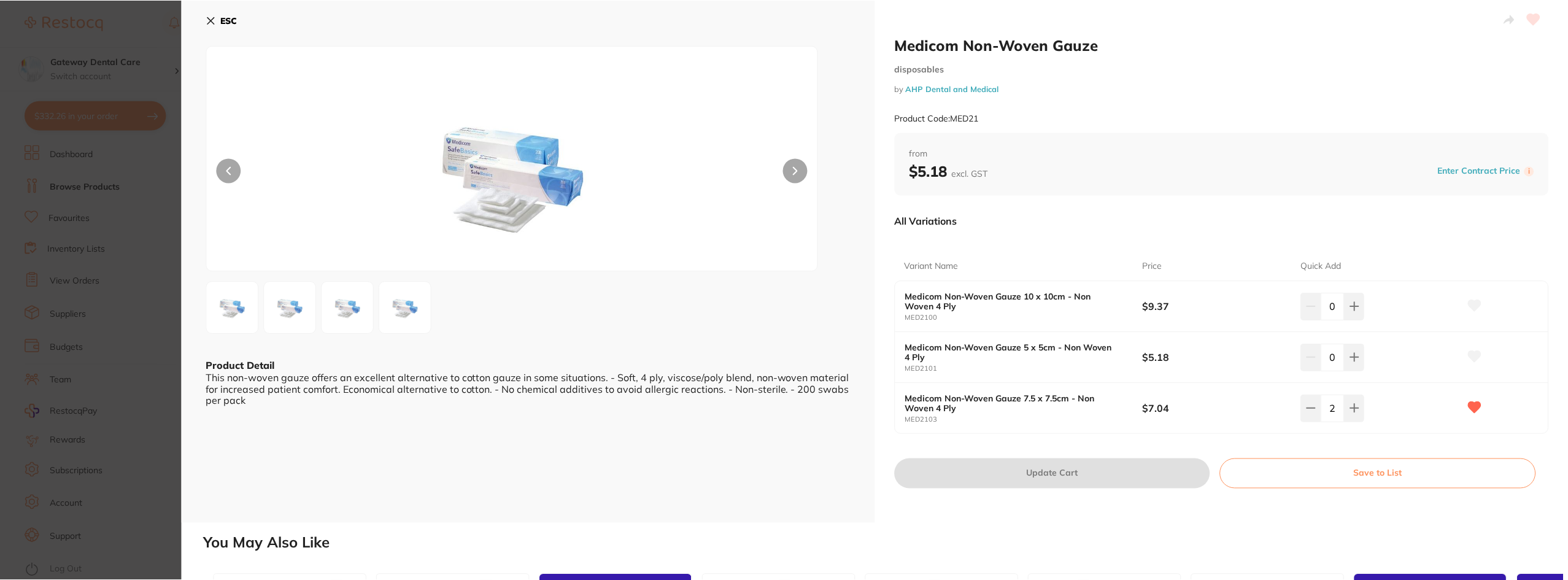
scroll to position [1, 0]
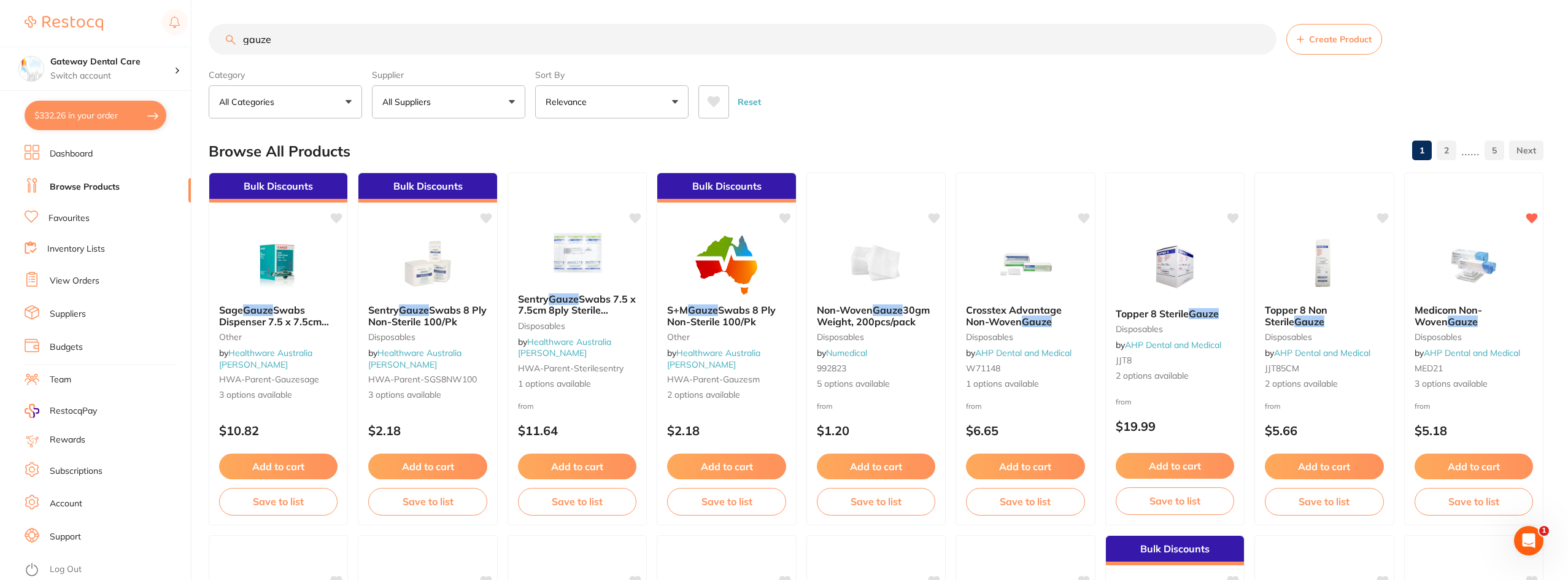
click at [87, 127] on button "$332.26 in your order" at bounding box center [95, 115] width 142 height 29
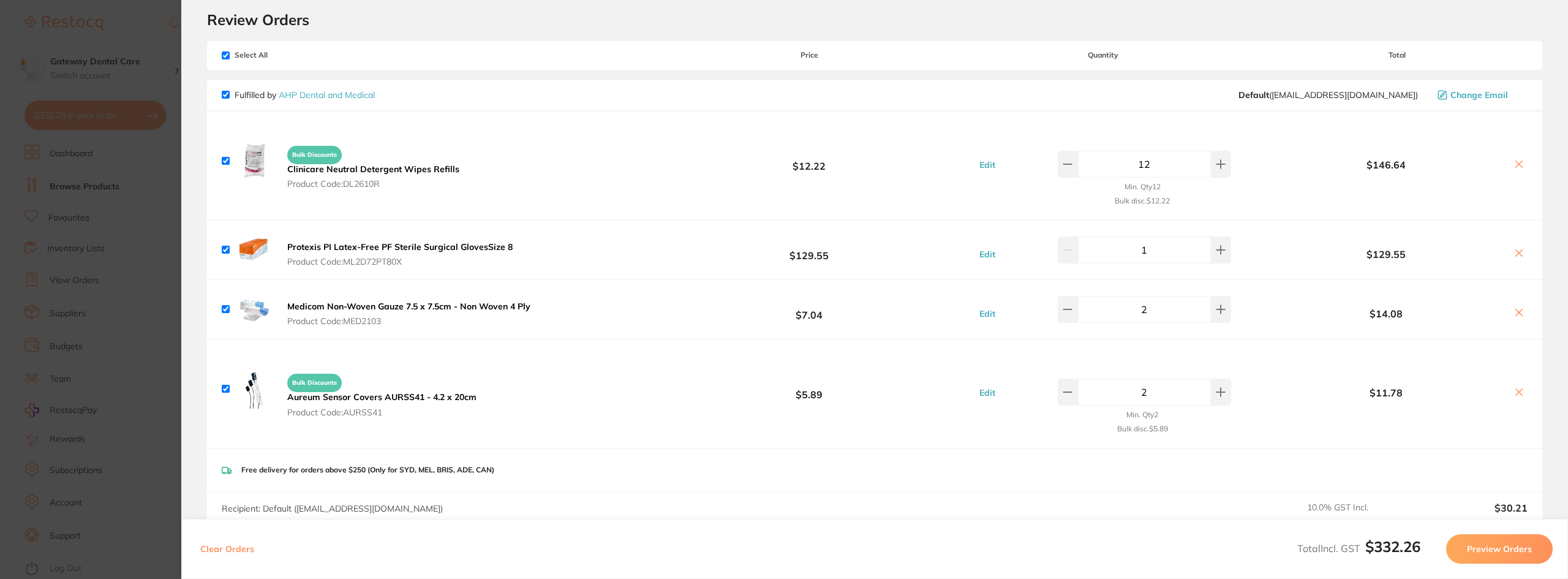
scroll to position [62, 0]
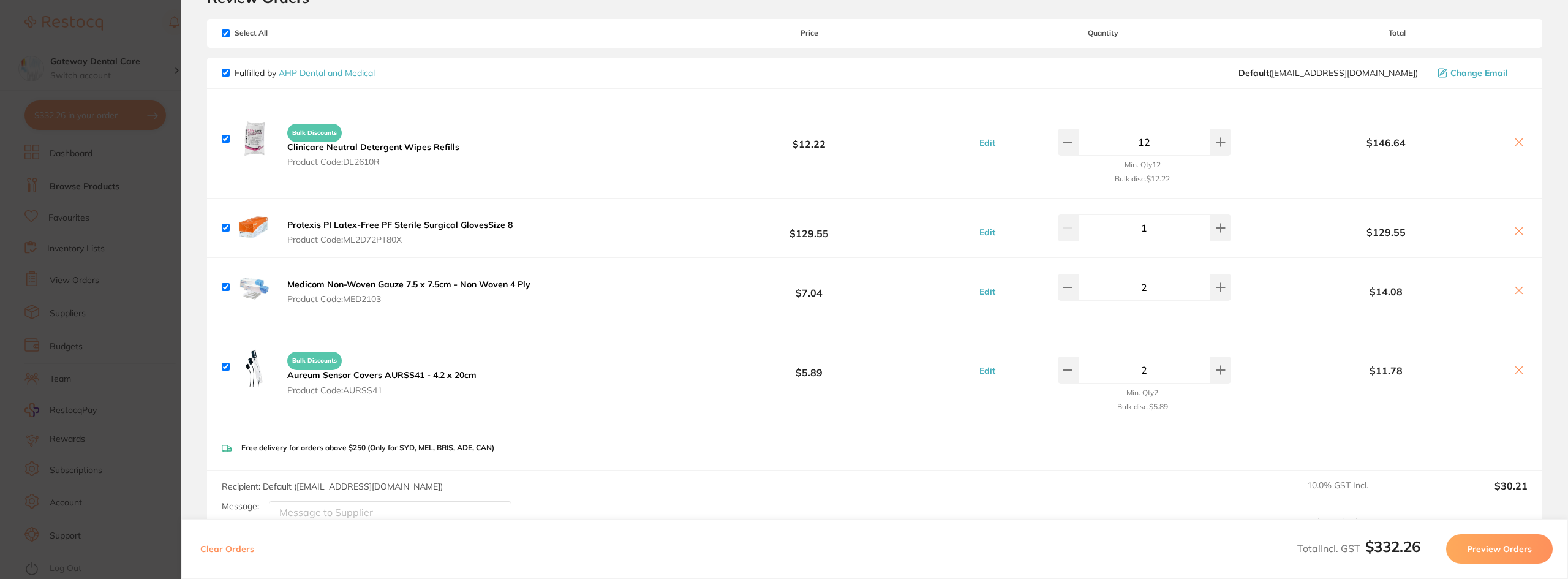
click at [1495, 549] on button "Preview Orders" at bounding box center [1500, 549] width 107 height 29
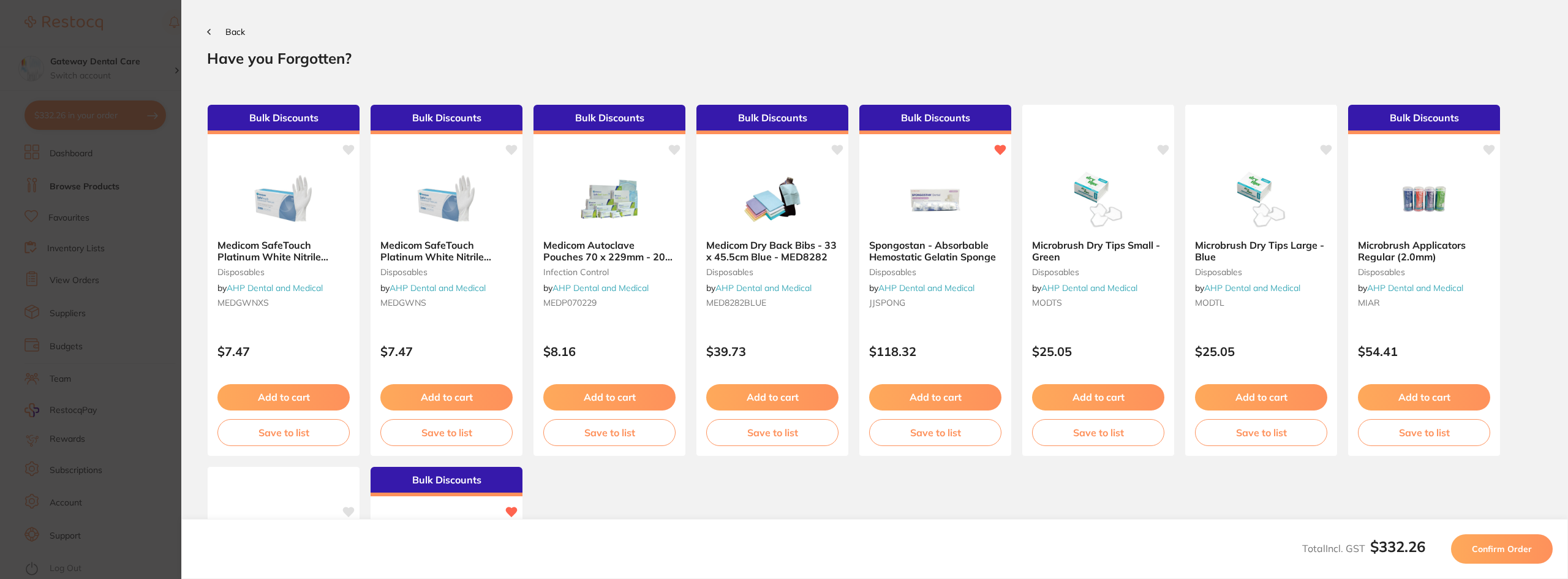
scroll to position [0, 0]
click at [1495, 552] on span "Confirm Order" at bounding box center [1501, 548] width 60 height 11
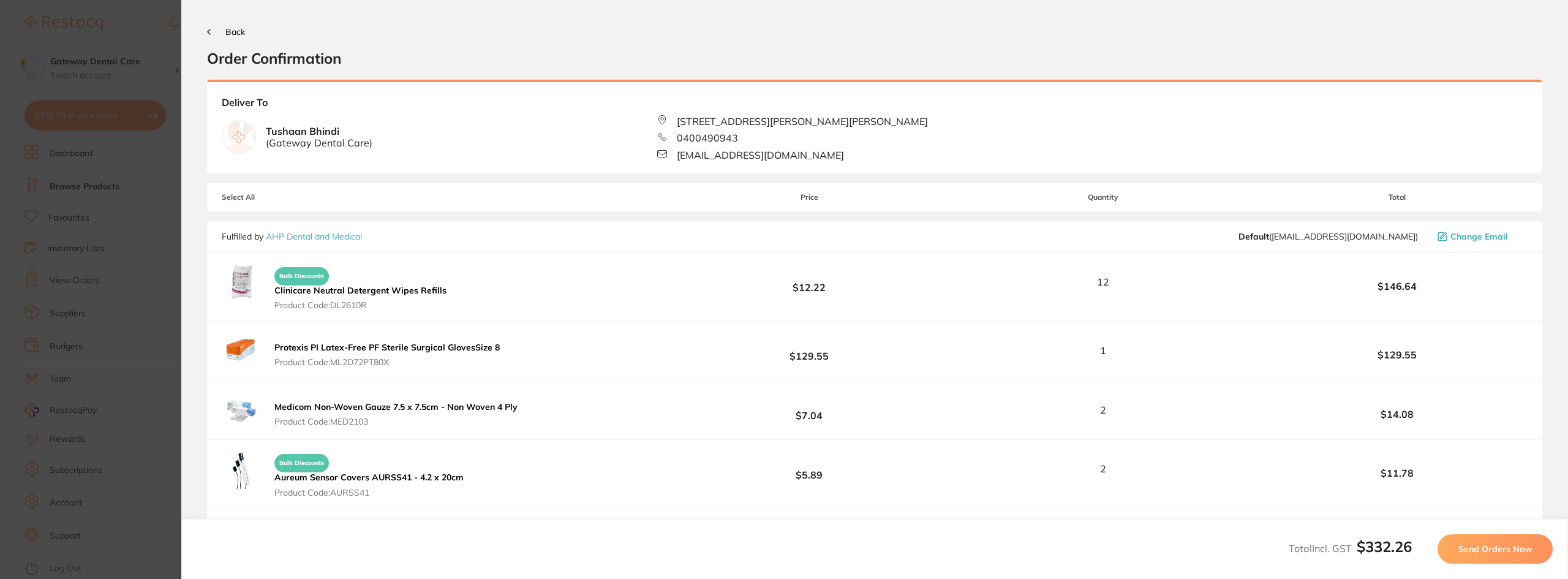
click at [1495, 552] on span "Send Orders Now" at bounding box center [1495, 548] width 73 height 11
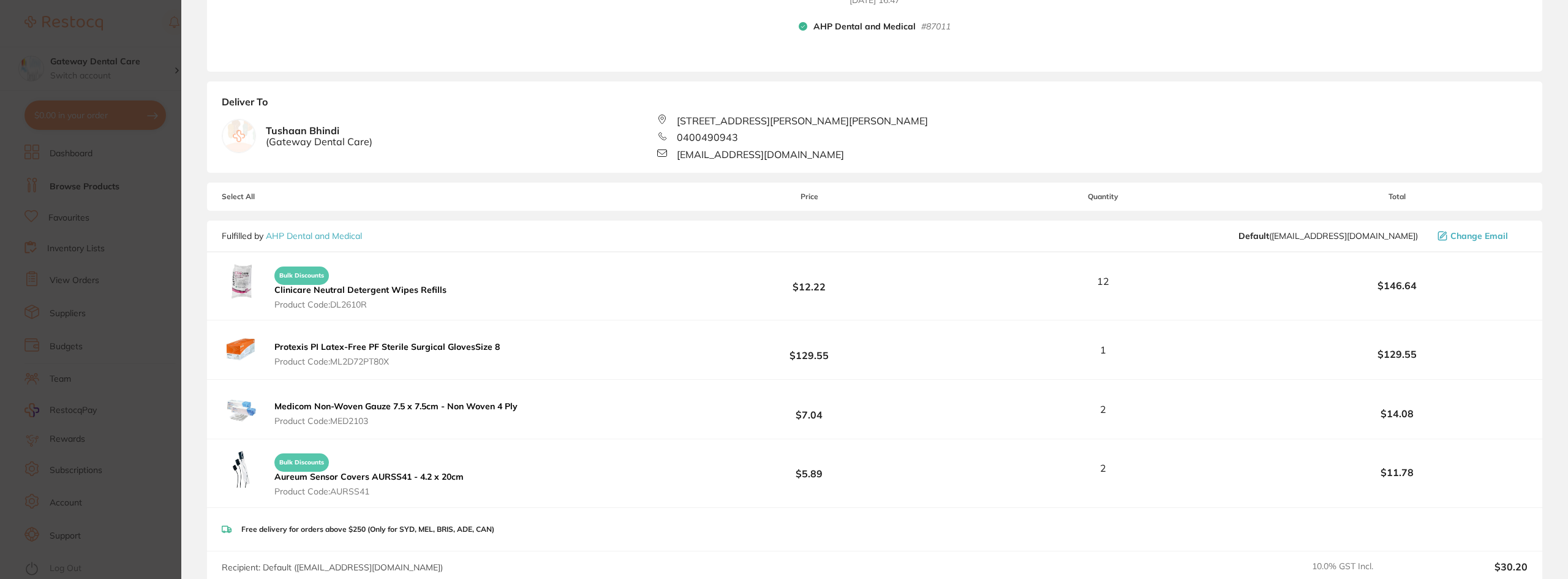
scroll to position [245, 0]
